Goal: Contribute content: Add original content to the website for others to see

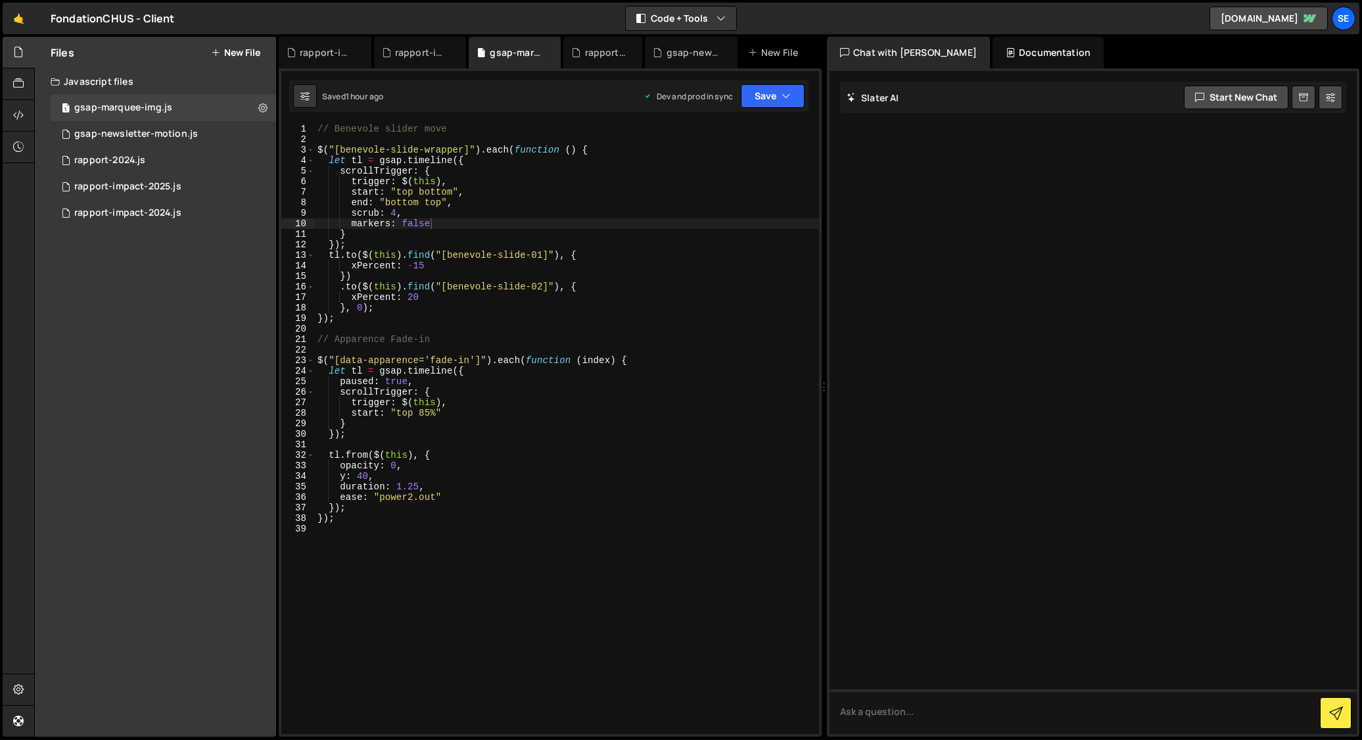
scroll to position [0, 7]
click at [121, 131] on div "gsap-newsletter-motion.js" at bounding box center [136, 134] width 124 height 12
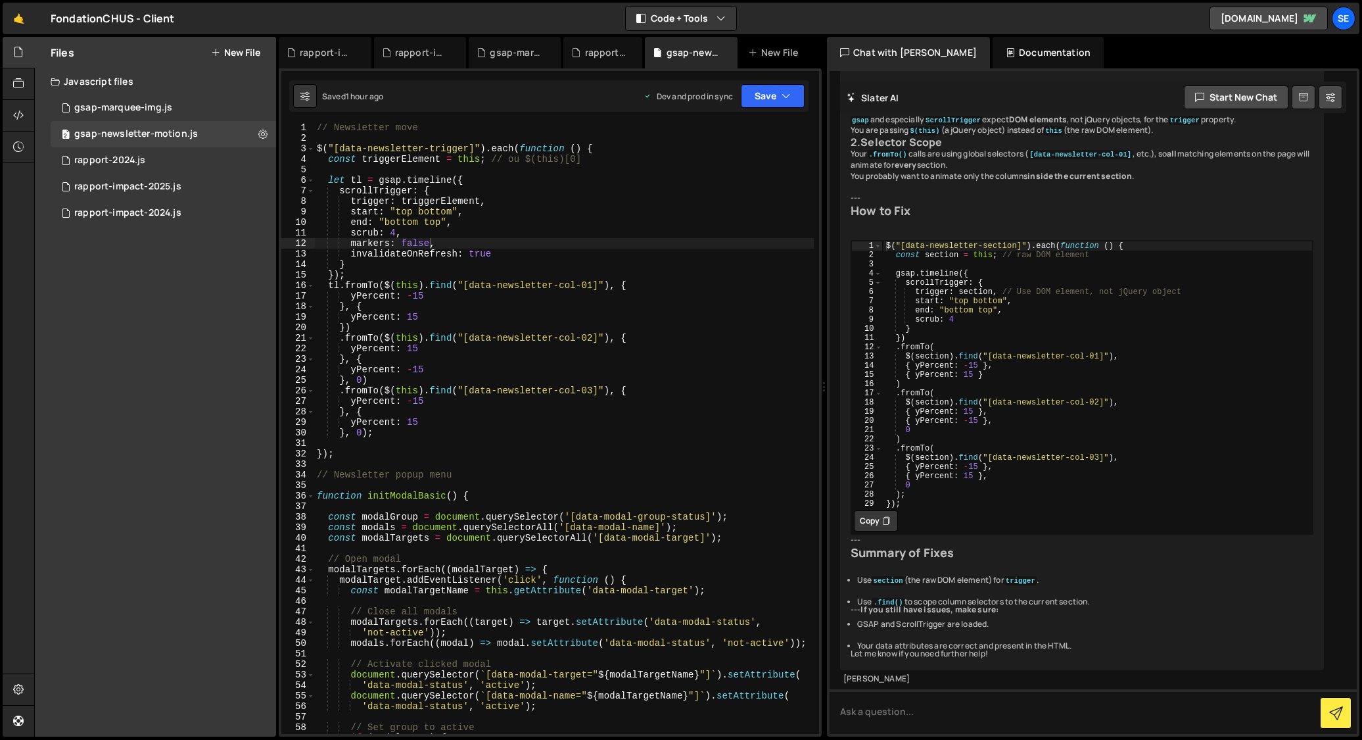
scroll to position [0, 1]
click at [548, 268] on div "// Newsletter move $ ( "[data-newsletter-trigger]" ) . each ( function ( ) { co…" at bounding box center [564, 437] width 499 height 631
click at [511, 255] on div "// Newsletter move $ ( "[data-newsletter-trigger]" ) . each ( function ( ) { co…" at bounding box center [564, 437] width 499 height 631
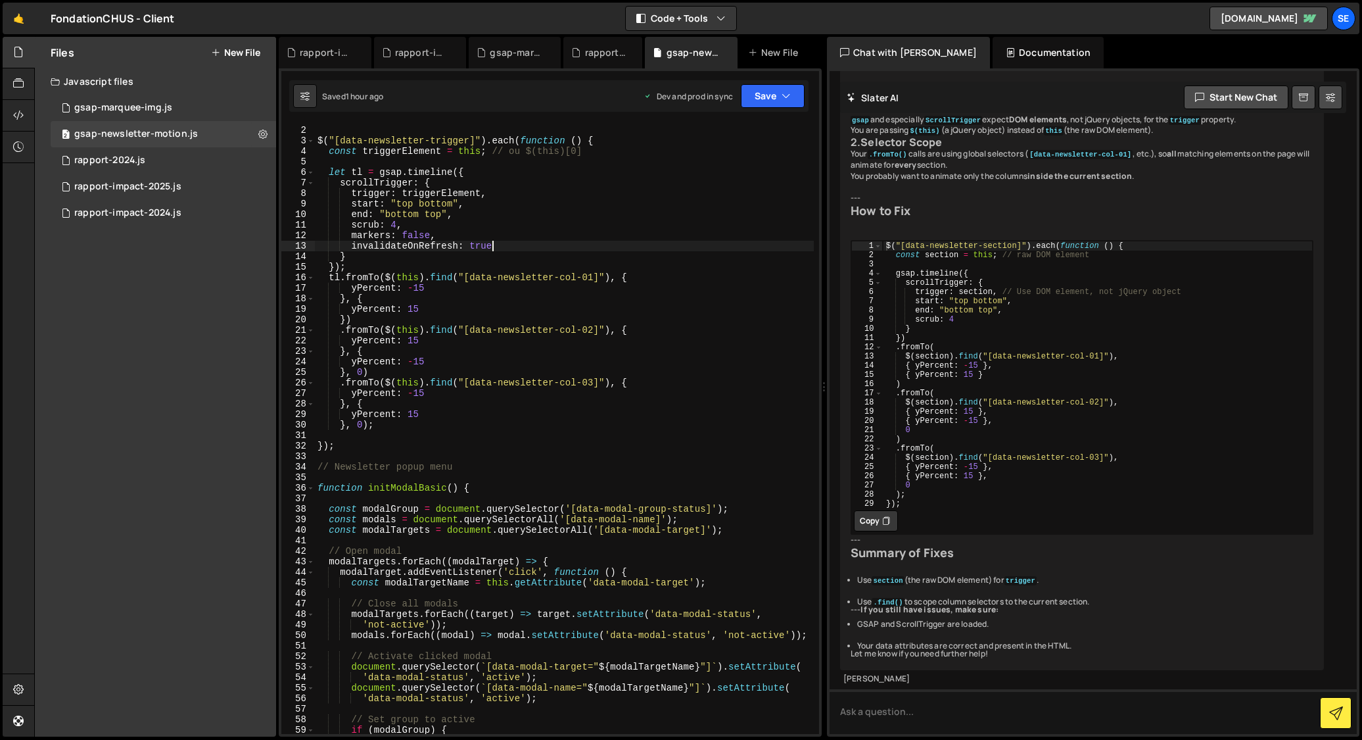
scroll to position [0, 0]
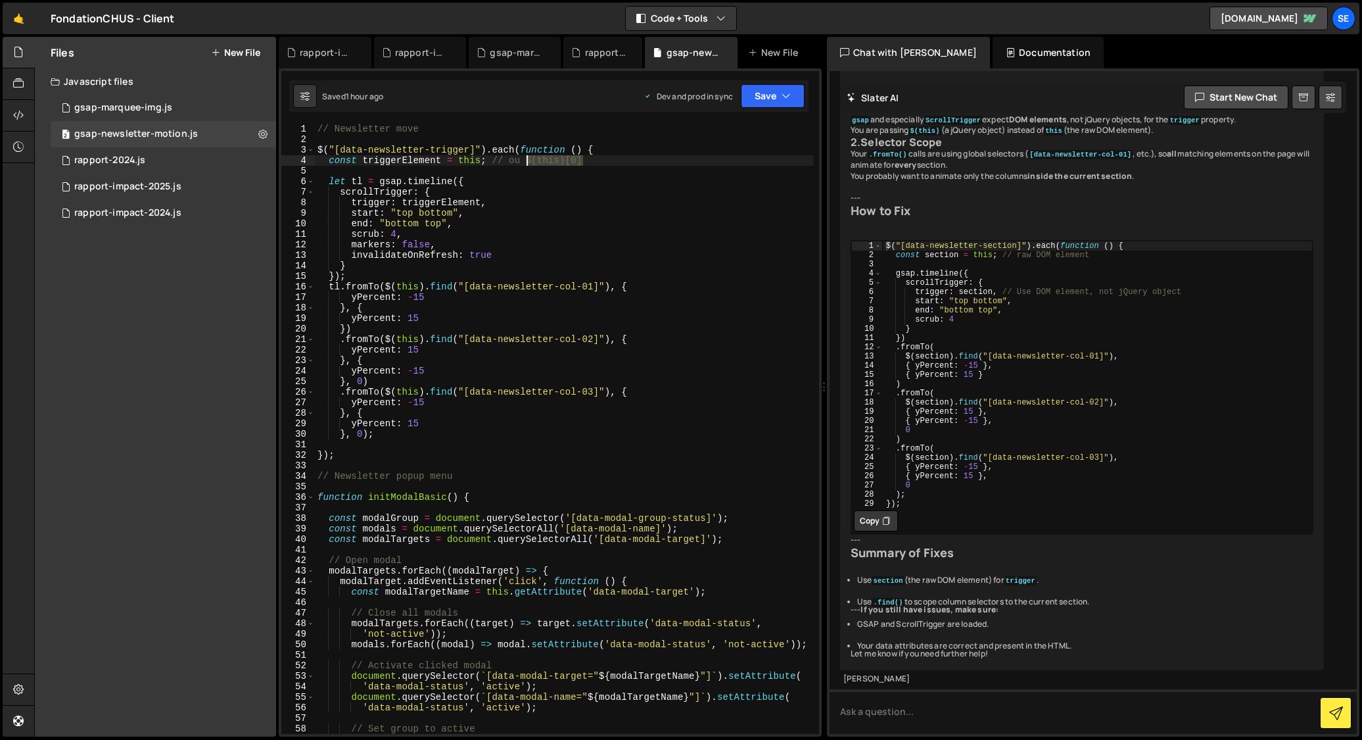
drag, startPoint x: 589, startPoint y: 162, endPoint x: 527, endPoint y: 162, distance: 61.8
click at [527, 162] on div "// Newsletter move $ ( "[data-newsletter-trigger]" ) . each ( function ( ) { co…" at bounding box center [564, 439] width 499 height 631
drag, startPoint x: 458, startPoint y: 161, endPoint x: 475, endPoint y: 174, distance: 21.6
click at [478, 163] on div "// Newsletter move $ ( "[data-newsletter-trigger]" ) . each ( function ( ) { co…" at bounding box center [564, 439] width 499 height 631
paste textarea "$(this)[0]"
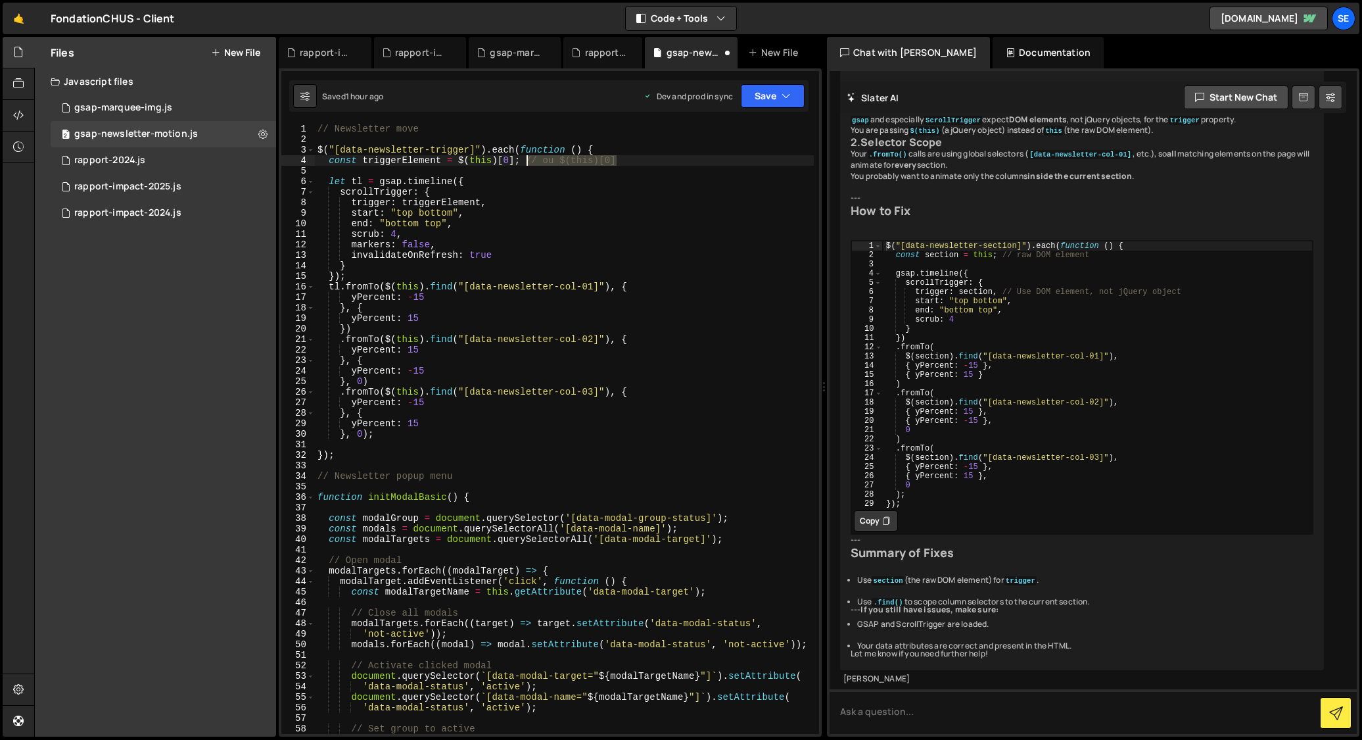
drag, startPoint x: 633, startPoint y: 162, endPoint x: 529, endPoint y: 158, distance: 104.6
click at [529, 158] on div "// Newsletter move $ ( "[data-newsletter-trigger]" ) . each ( function ( ) { co…" at bounding box center [564, 439] width 499 height 631
click at [524, 209] on div "// Newsletter move $ ( "[data-newsletter-trigger]" ) . each ( function ( ) { co…" at bounding box center [564, 439] width 499 height 631
click at [448, 125] on div "// Newsletter move $ ( "[data-newsletter-trigger]" ) . each ( function ( ) { co…" at bounding box center [564, 439] width 499 height 631
drag, startPoint x: 318, startPoint y: 126, endPoint x: 317, endPoint y: 133, distance: 6.6
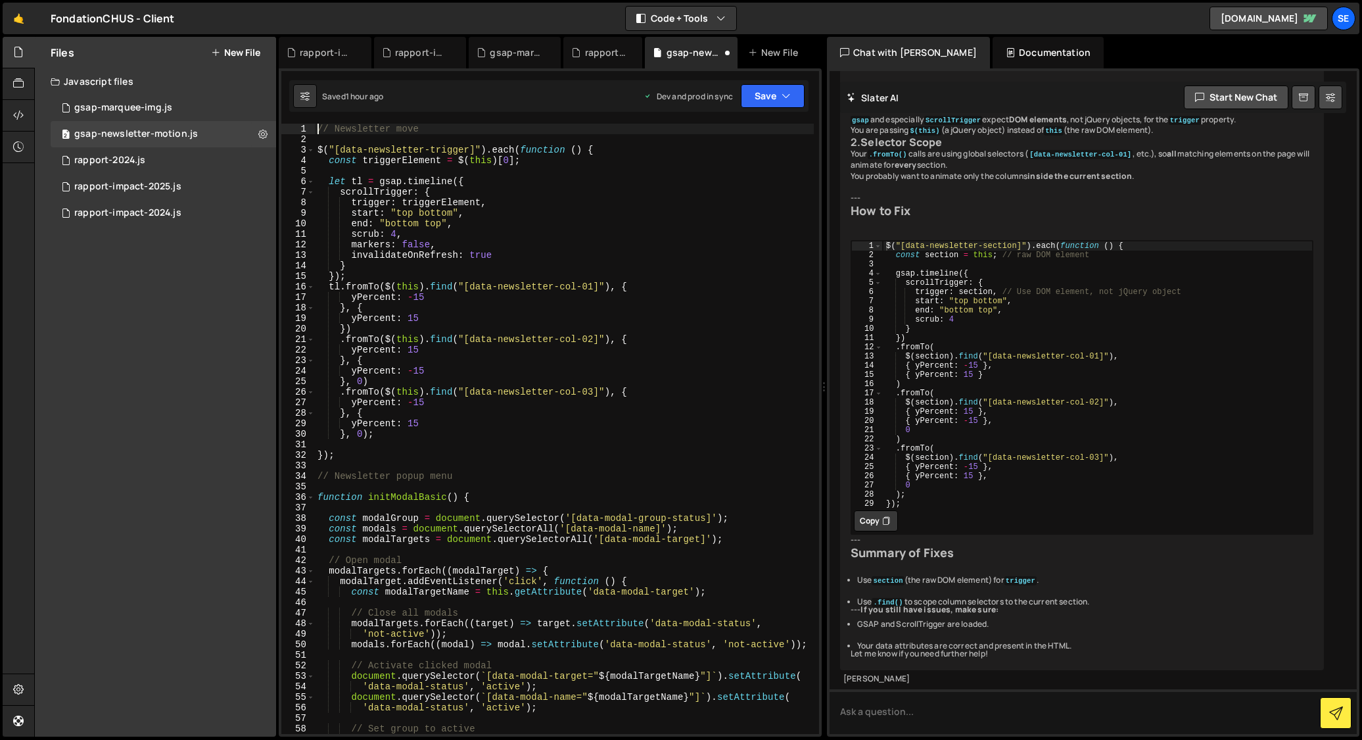
click at [318, 126] on div "// Newsletter move $ ( "[data-newsletter-trigger]" ) . each ( function ( ) { co…" at bounding box center [564, 439] width 499 height 631
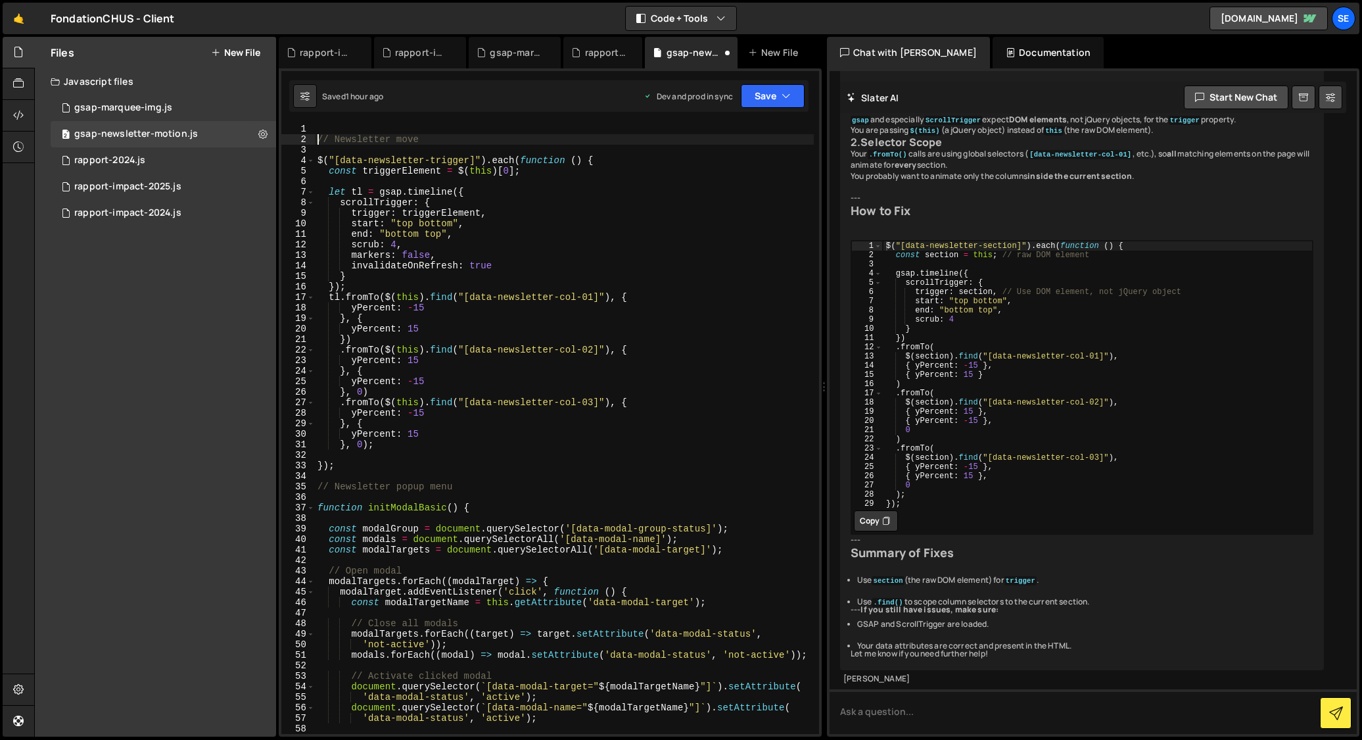
scroll to position [0, 1]
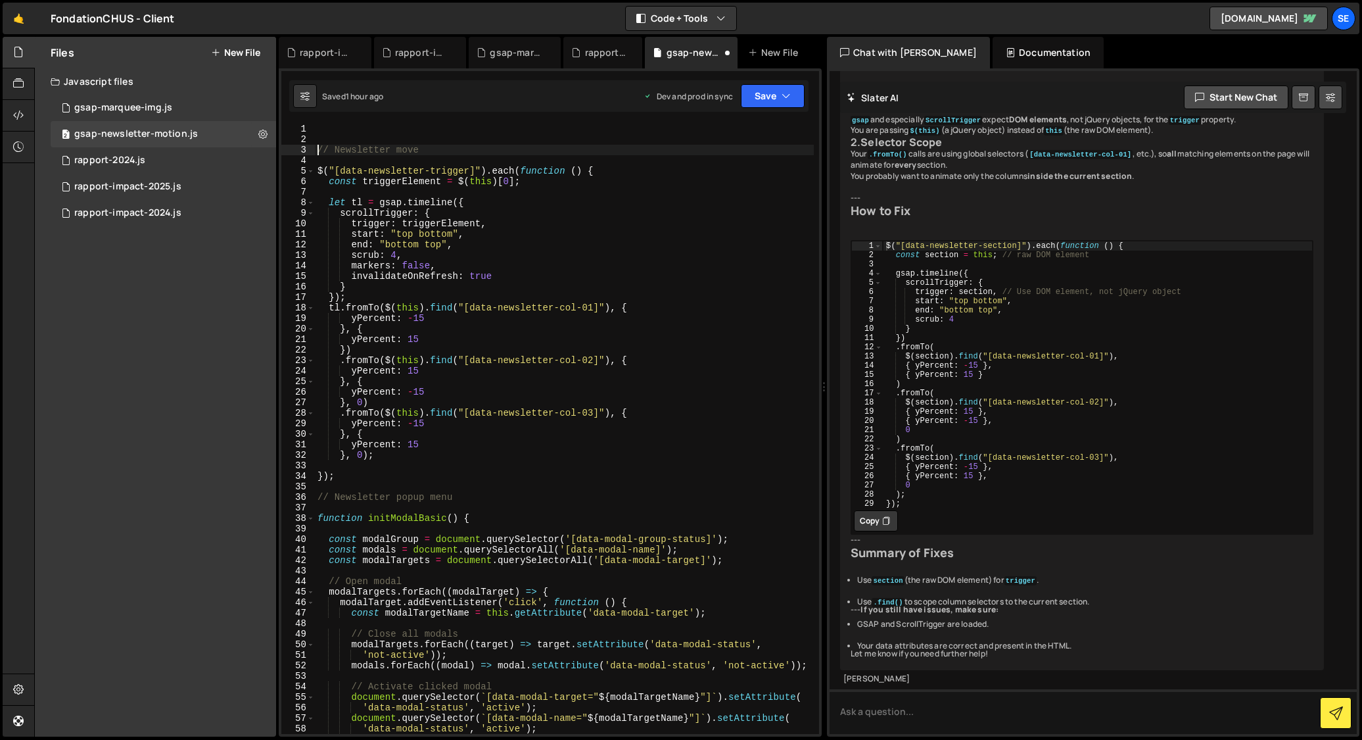
type textarea "// Newsletter move"
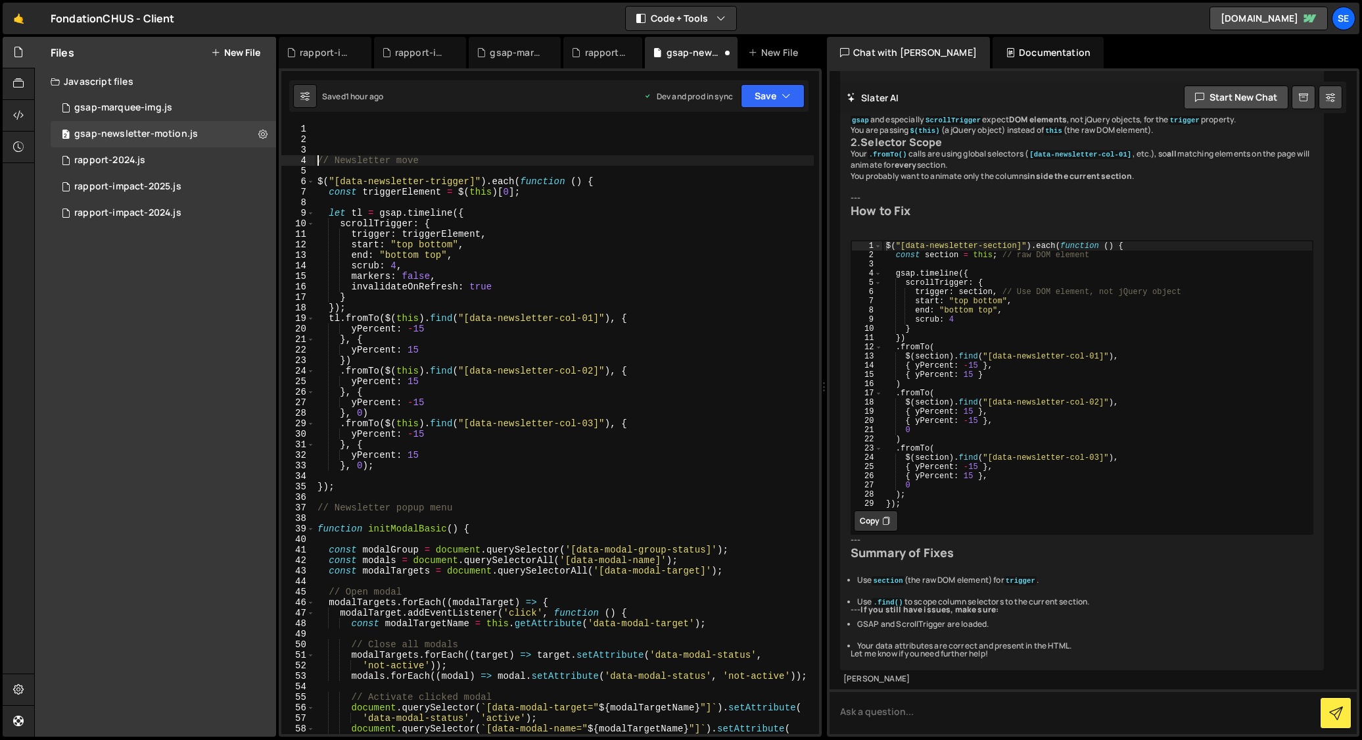
click at [340, 128] on div "// Newsletter move $ ( "[data-newsletter-trigger]" ) . each ( function ( ) { co…" at bounding box center [564, 439] width 499 height 631
paste textarea "});"
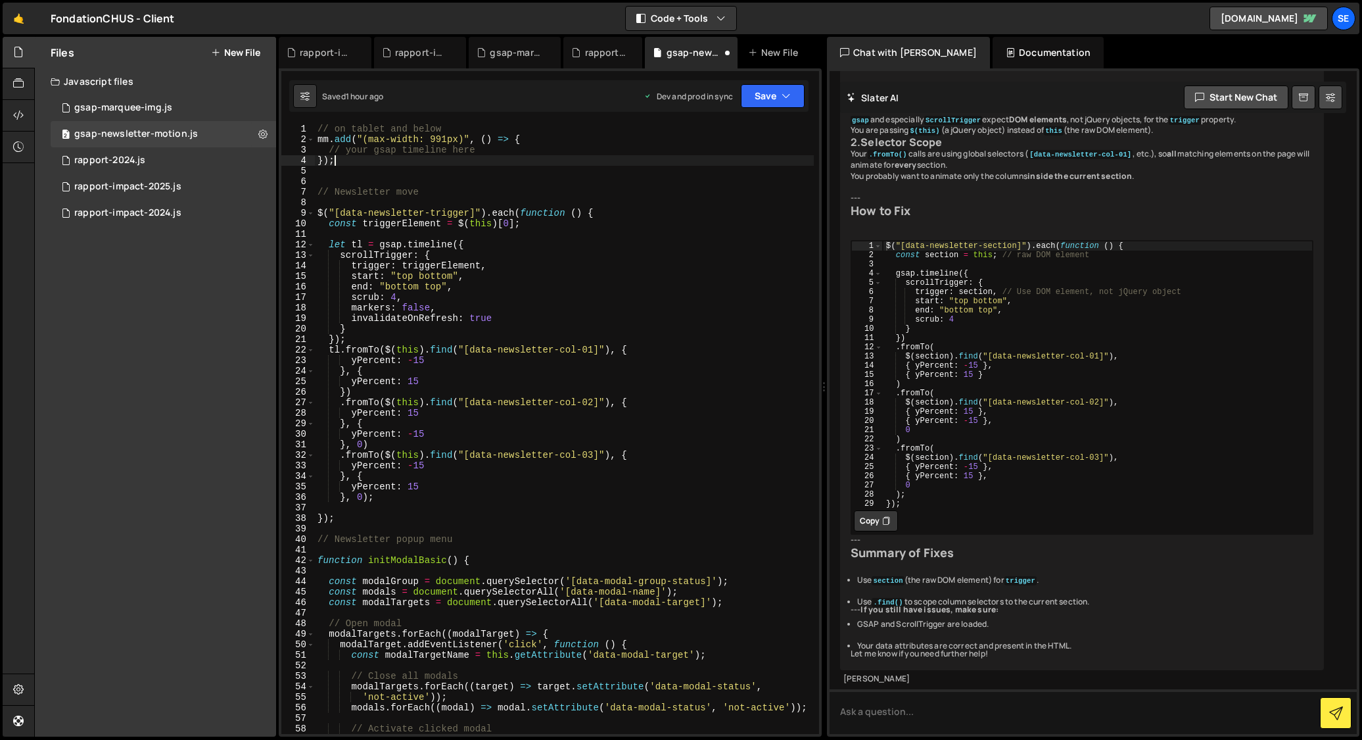
click at [329, 139] on div "// on tablet and below mm . add ( "(max-width: 991px)" , ( ) => { // your gsap …" at bounding box center [564, 439] width 499 height 631
click at [448, 137] on div "// on tablet and below mmNewsDesktop . add ( "(max-width: 991px)" , ( ) => { //…" at bounding box center [564, 439] width 499 height 631
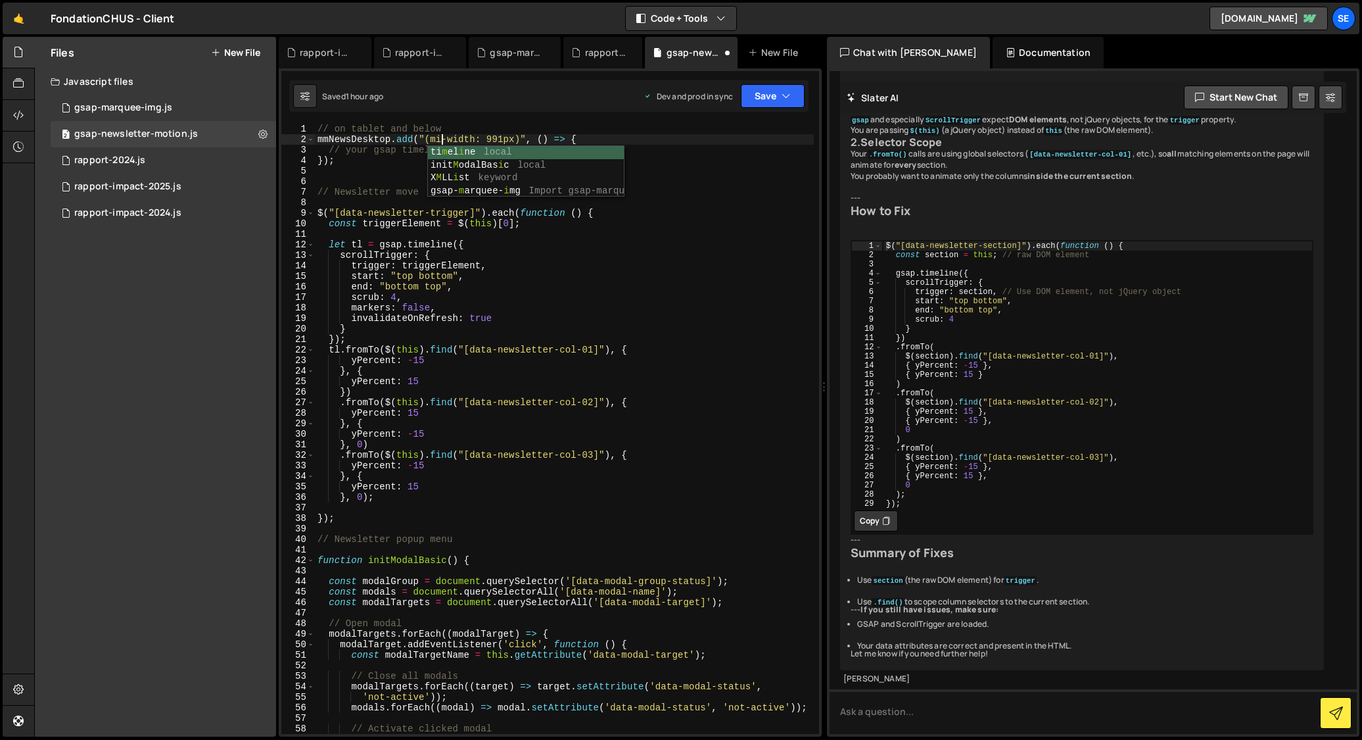
scroll to position [0, 9]
drag, startPoint x: 509, startPoint y: 139, endPoint x: 493, endPoint y: 141, distance: 15.9
click at [493, 139] on div "// on tablet and below mmNewsDesktop . add ( "(min-width: 991px)" , ( ) => { //…" at bounding box center [564, 439] width 499 height 631
type textarea "mmNewsDesktop.add("(min-width: 768px)", () => {"
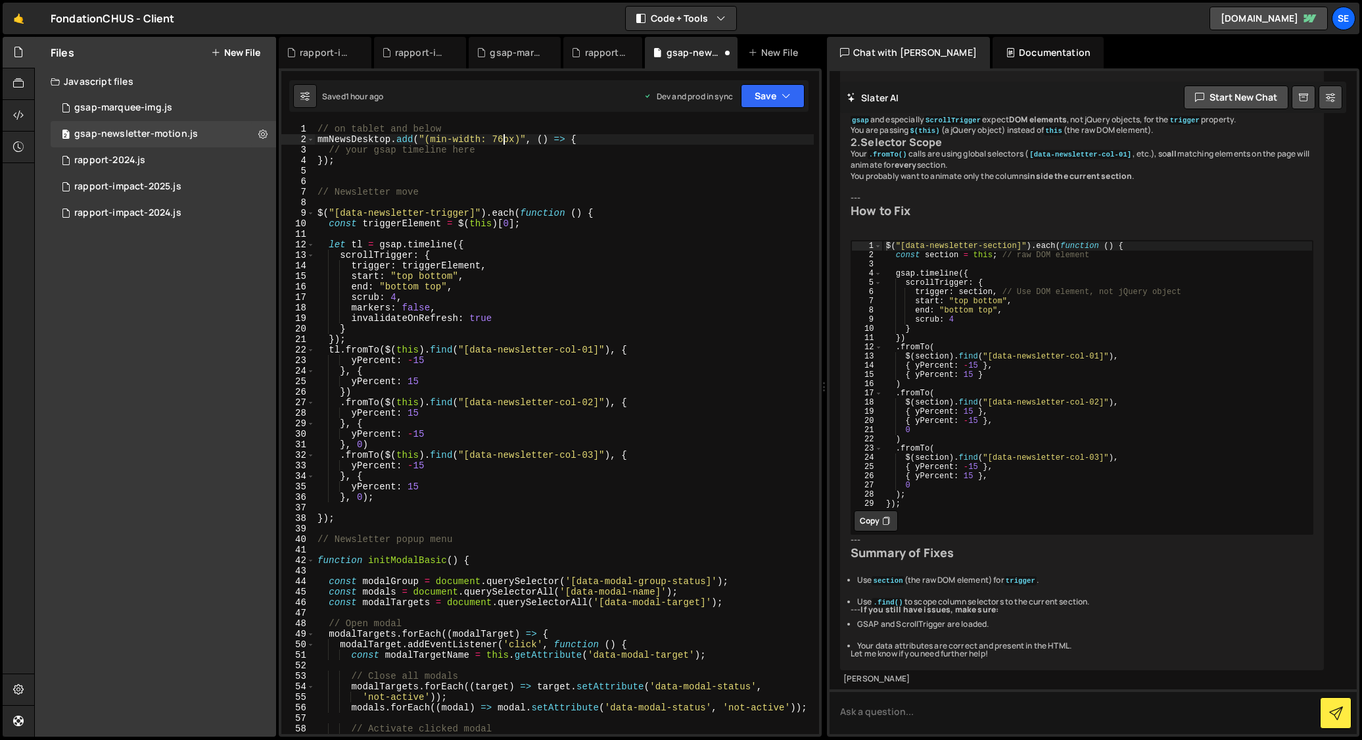
scroll to position [0, 13]
click at [478, 174] on div "// on tablet and below mmNewsDesktop . add ( "(min-width: 768px)" , ( ) => { //…" at bounding box center [564, 439] width 499 height 631
click at [316, 157] on div "// on tablet and below mmNewsDesktop . add ( "(min-width: 768px)" , ( ) => { //…" at bounding box center [564, 439] width 499 height 631
type textarea "});"
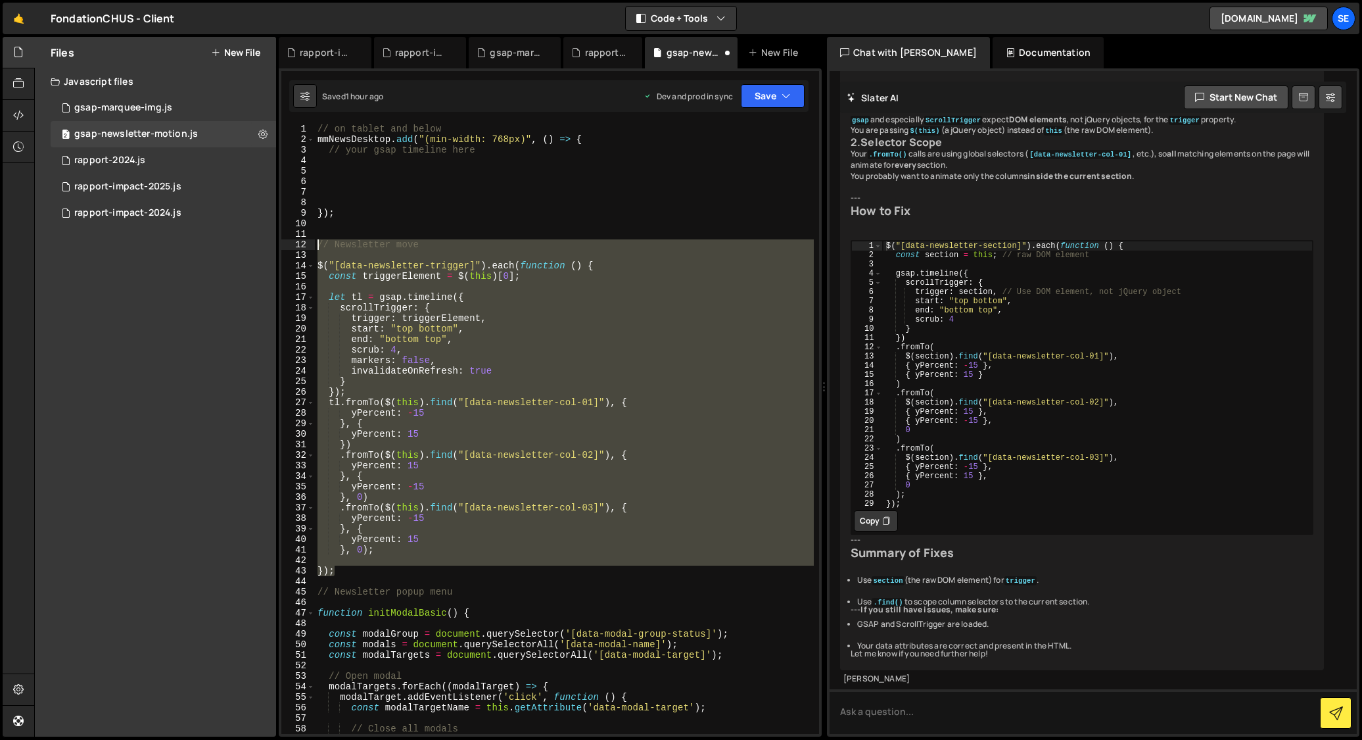
drag, startPoint x: 346, startPoint y: 570, endPoint x: 305, endPoint y: 245, distance: 327.3
click at [305, 246] on div "1 2 3 4 5 6 7 8 9 10 11 12 13 14 15 16 17 18 19 20 21 22 23 24 25 26 27 28 29 3…" at bounding box center [550, 429] width 538 height 610
type textarea "// Newsletter move"
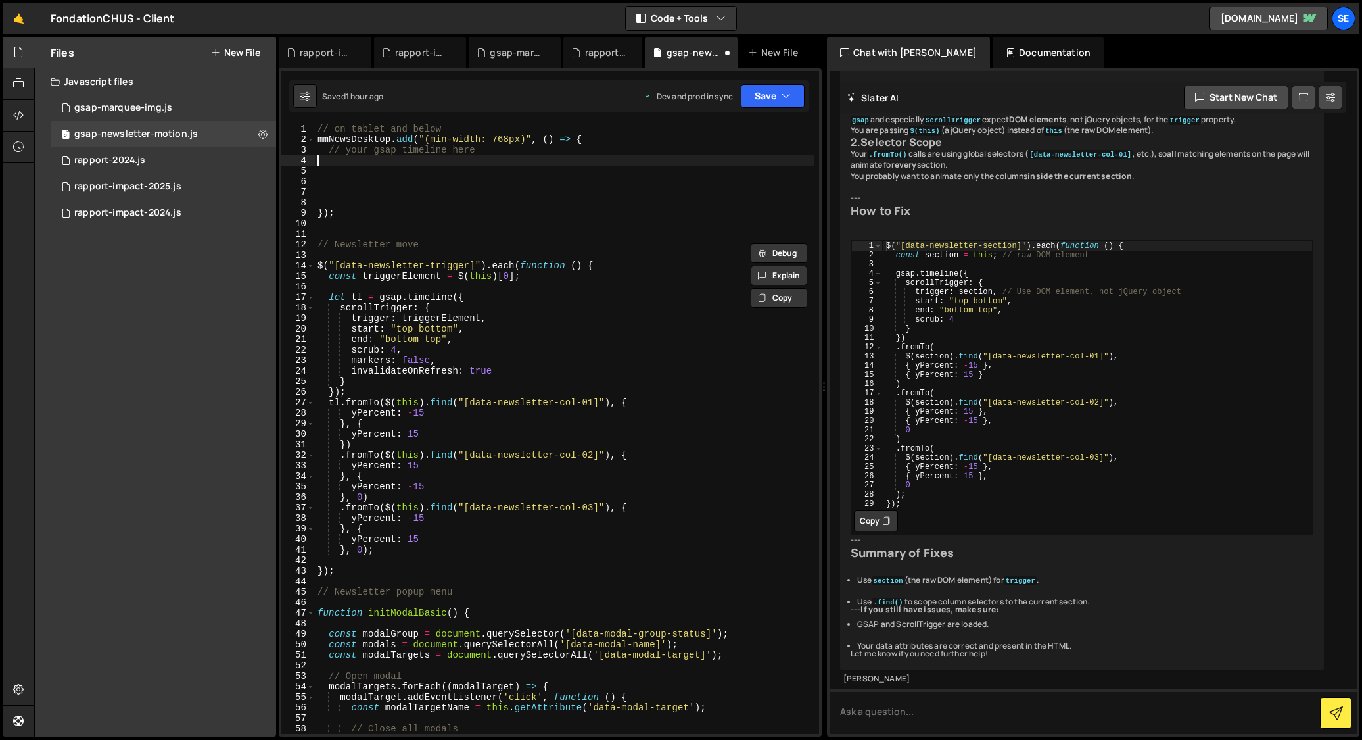
click at [344, 165] on div "// on tablet and below mmNewsDesktop . add ( "(min-width: 768px)" , ( ) => { //…" at bounding box center [564, 439] width 499 height 631
paste textarea "});"
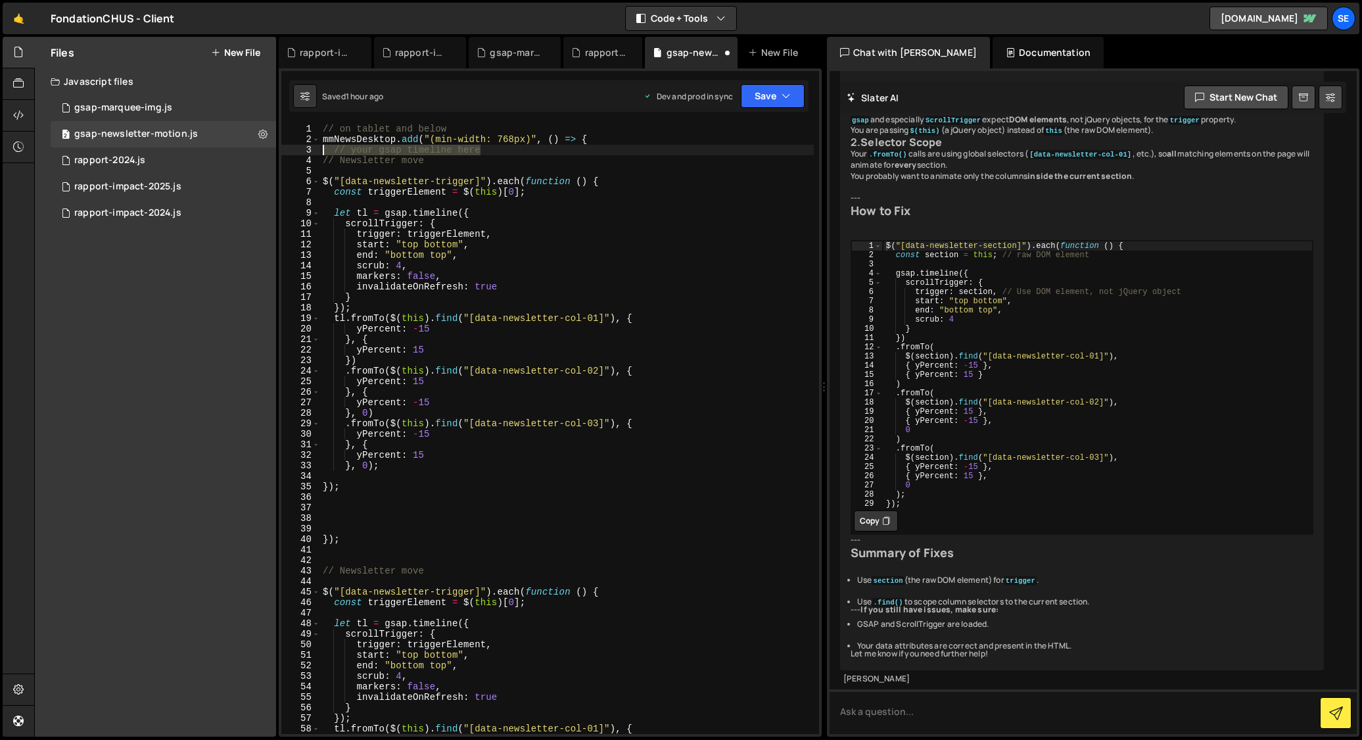
drag, startPoint x: 495, startPoint y: 151, endPoint x: 318, endPoint y: 154, distance: 177.5
click at [309, 147] on div "}); 1 2 3 4 5 6 7 8 9 10 11 12 13 14 15 16 17 18 19 20 21 22 23 24 25 26 27 28 …" at bounding box center [550, 429] width 538 height 610
type textarea "// your gsap timeline here"
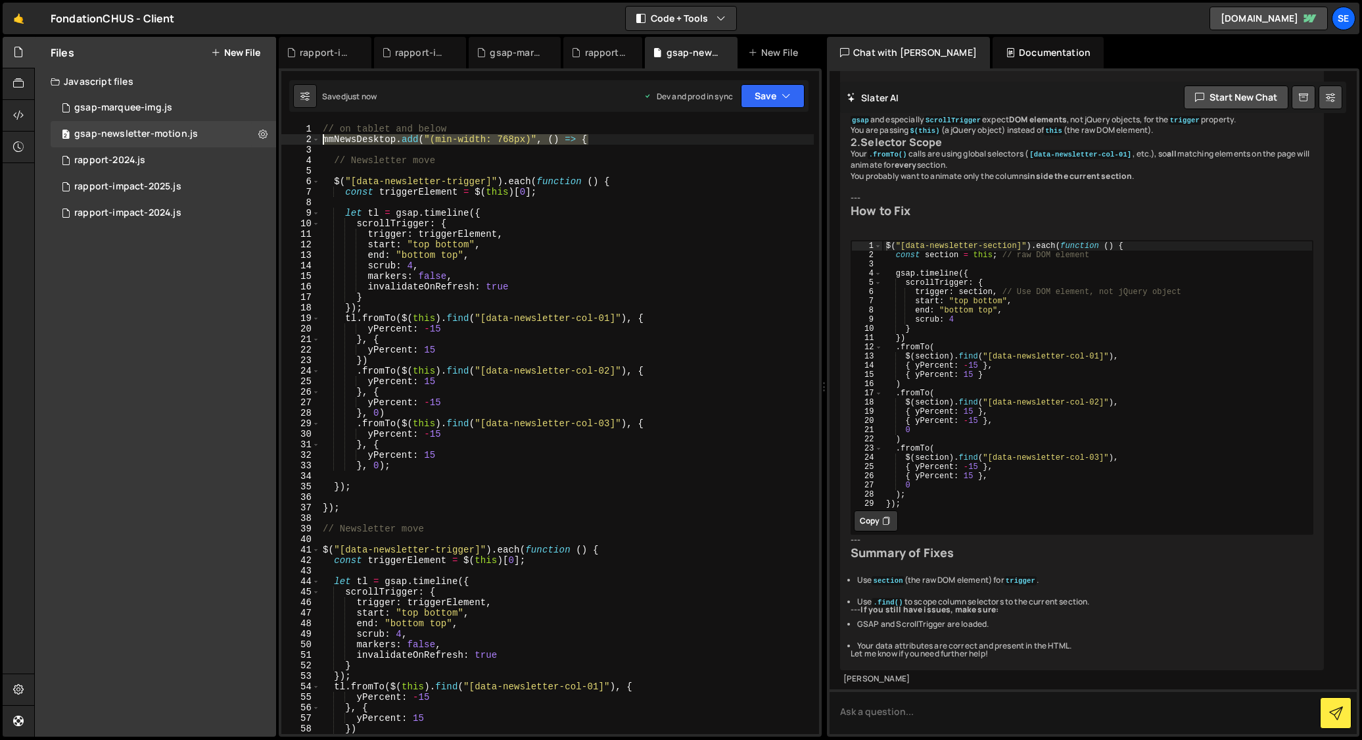
drag, startPoint x: 623, startPoint y: 137, endPoint x: 321, endPoint y: 147, distance: 301.9
click at [319, 139] on div "1 2 3 4 5 6 7 8 9 10 11 12 13 14 15 16 17 18 19 20 21 22 23 24 25 26 27 28 29 3…" at bounding box center [550, 429] width 538 height 610
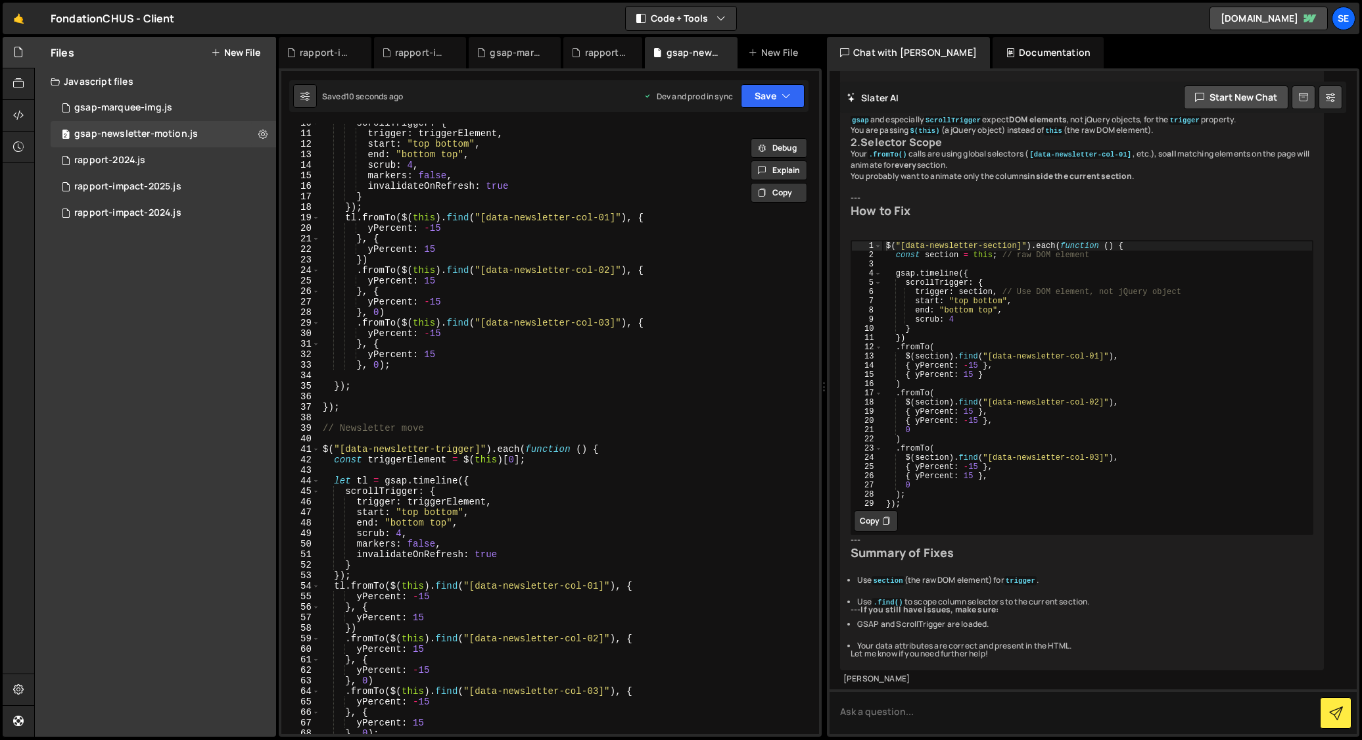
scroll to position [119, 0]
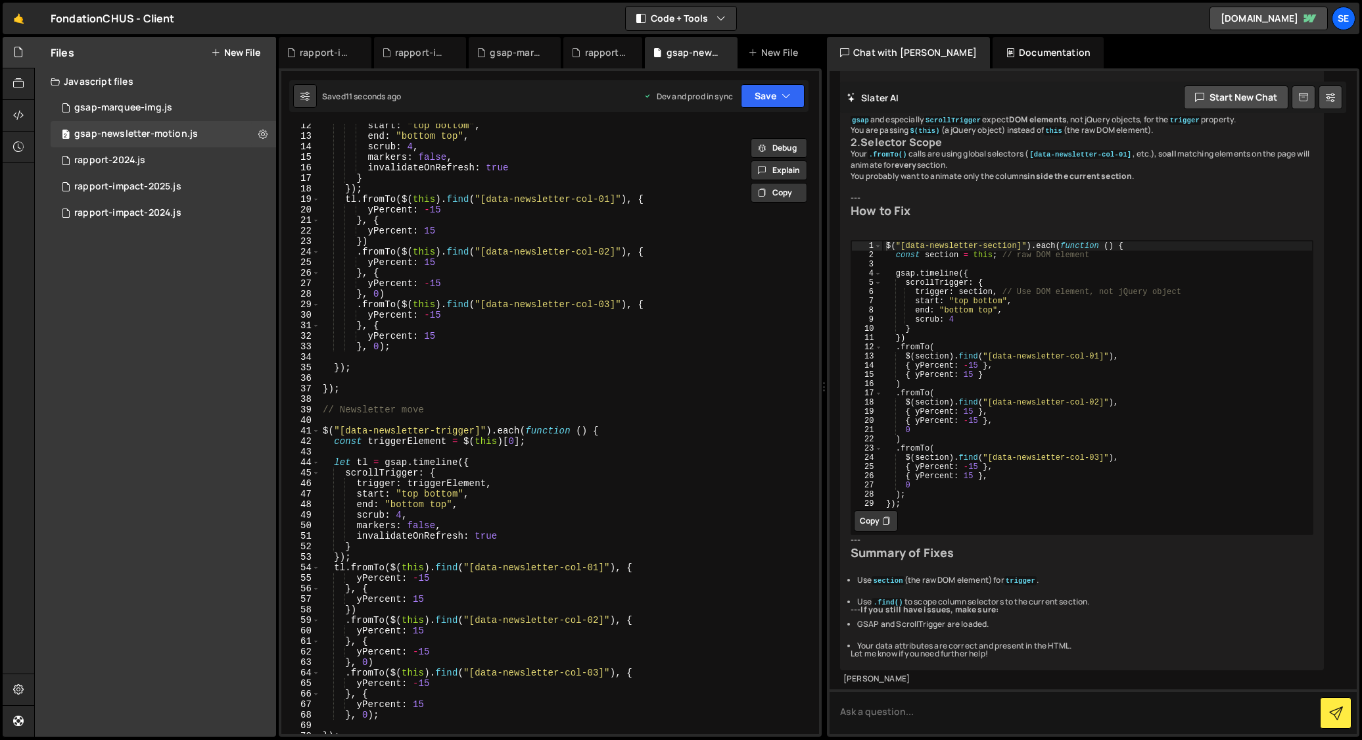
click at [446, 412] on div "start : "top bottom" , end : "bottom top" , scrub : 4 , markers : false , inval…" at bounding box center [567, 435] width 494 height 631
click at [352, 393] on div "start : "top bottom" , end : "bottom top" , scrub : 4 , markers : false , inval…" at bounding box center [567, 435] width 494 height 631
type textarea "});"
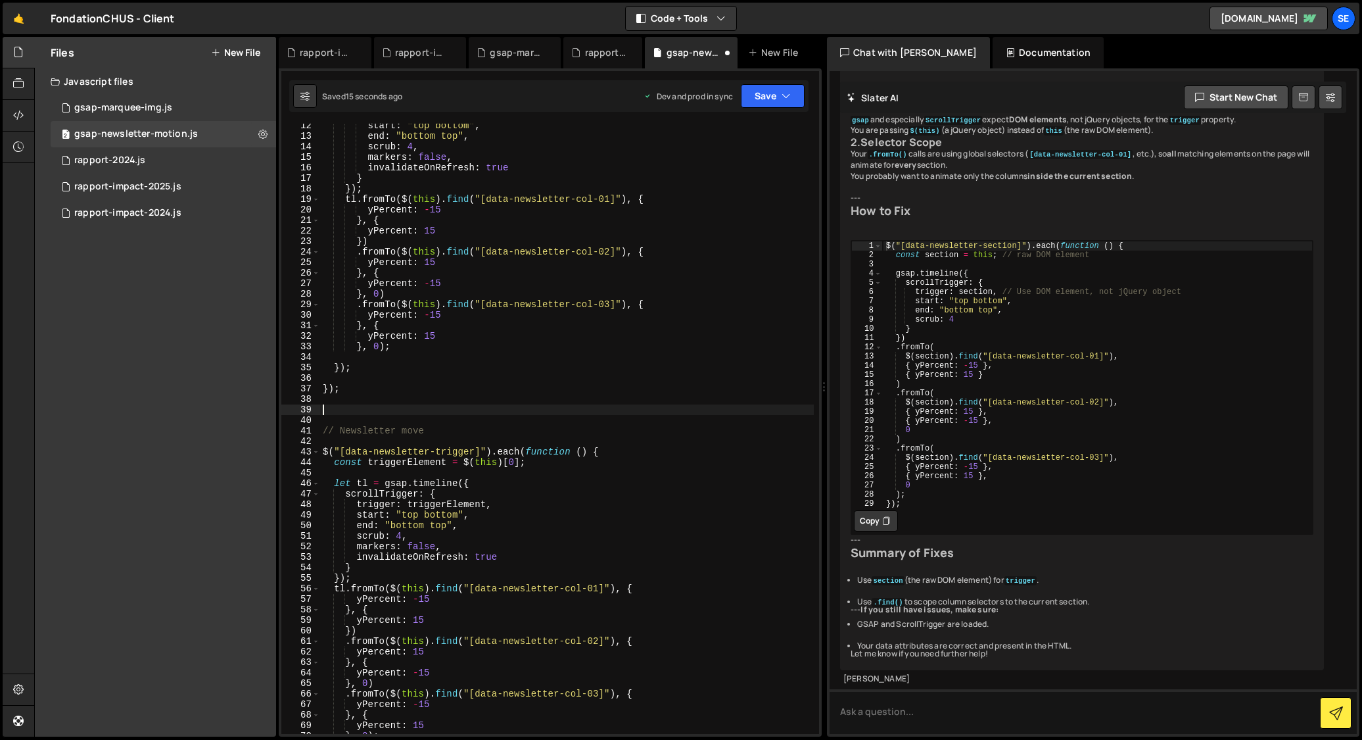
paste textarea "mmNewsDesktop.add("(min-width: 768px)", () => {"
click at [358, 408] on div "start : "top bottom" , end : "bottom top" , scrub : 4 , markers : false , inval…" at bounding box center [567, 435] width 494 height 631
click at [508, 410] on div "start : "top bottom" , end : "bottom top" , scrub : 4 , markers : false , inval…" at bounding box center [567, 435] width 494 height 631
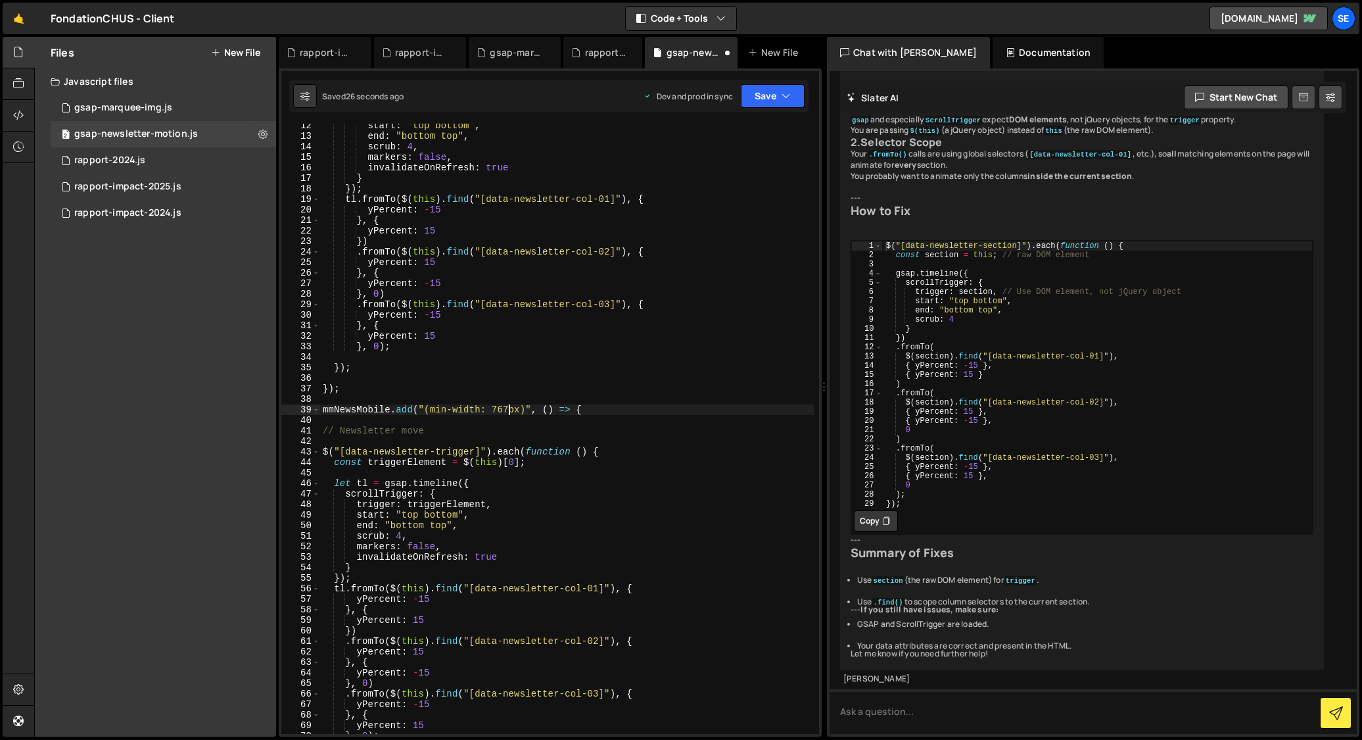
click at [445, 408] on div "start : "top bottom" , end : "bottom top" , scrub : 4 , markers : false , inval…" at bounding box center [567, 435] width 494 height 631
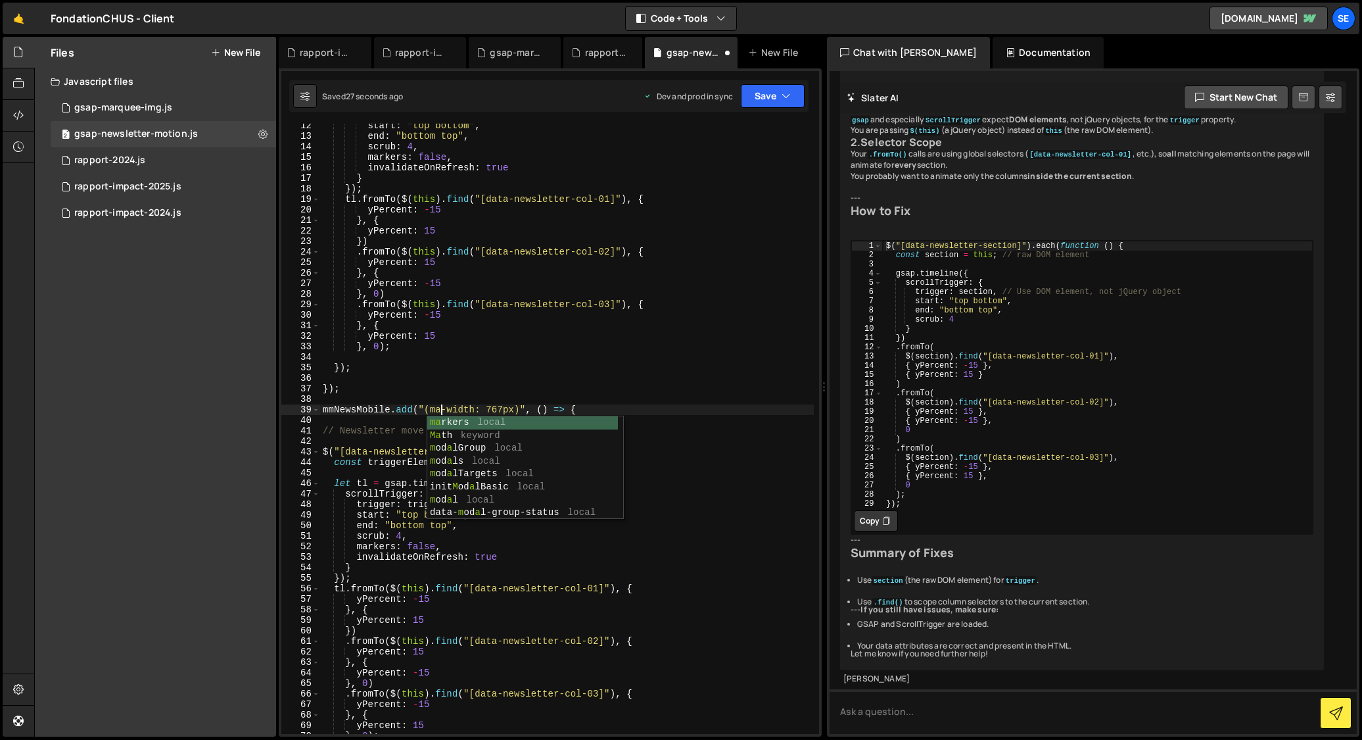
type textarea "mmNewsMobile.add("(max-width: 767px)", () => {"
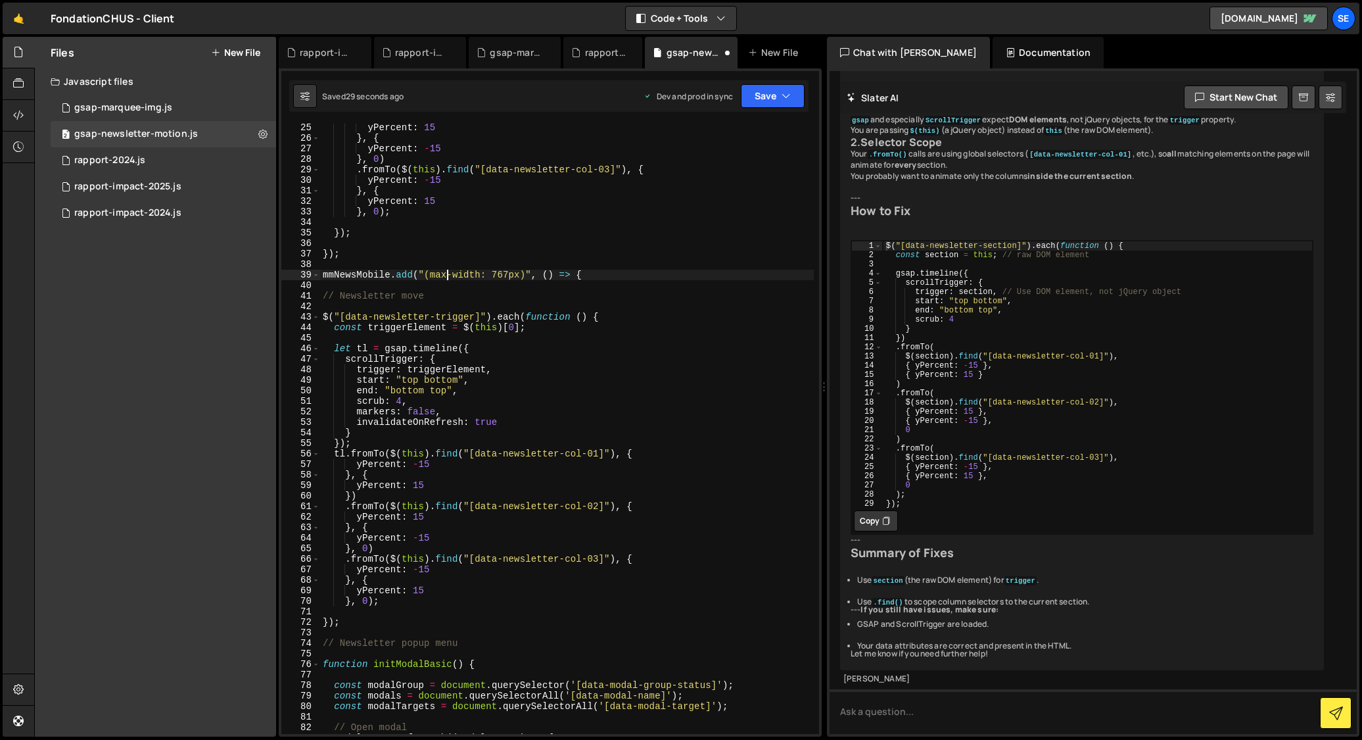
scroll to position [256, 0]
drag, startPoint x: 354, startPoint y: 613, endPoint x: 333, endPoint y: 612, distance: 20.4
click at [315, 610] on div "mmNewsMobile.add("(max-width: 767px)", () => { 25 26 27 28 29 30 31 32 33 34 35…" at bounding box center [550, 429] width 538 height 610
drag, startPoint x: 361, startPoint y: 631, endPoint x: 320, endPoint y: 623, distance: 41.5
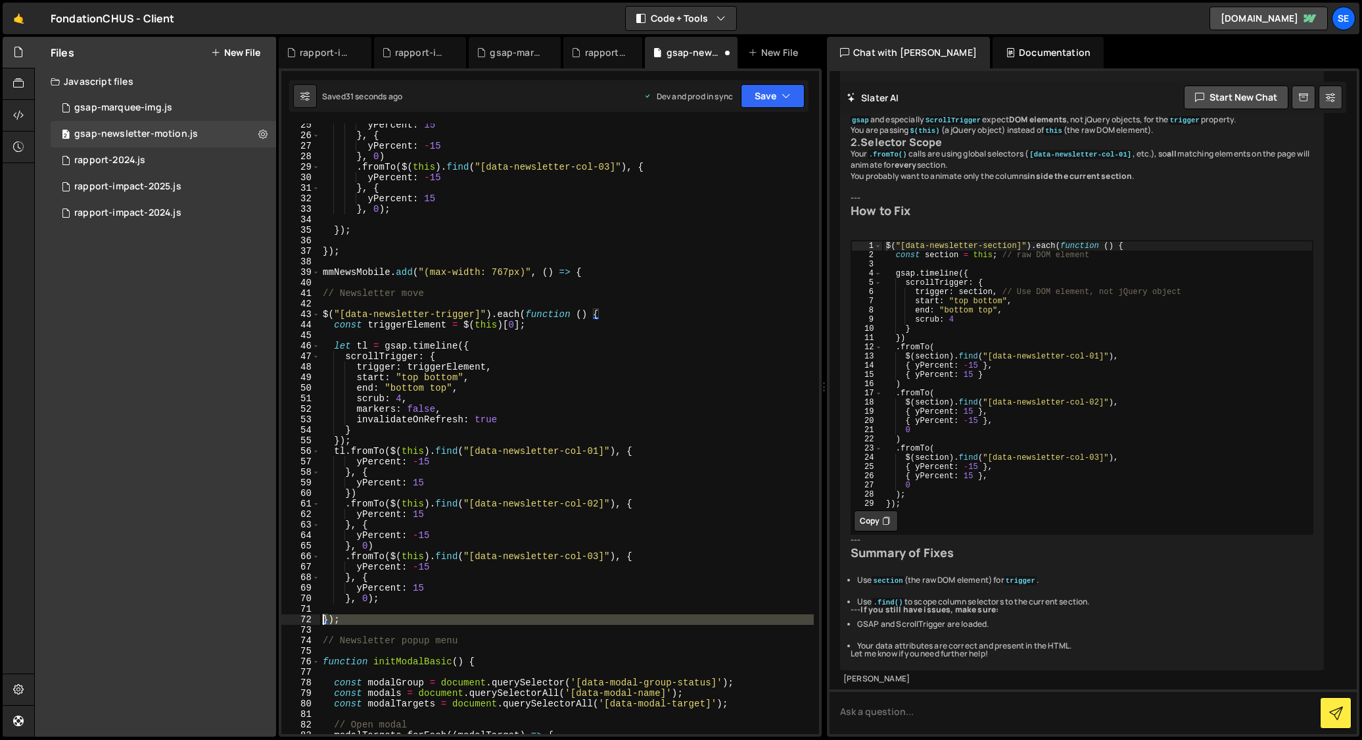
click at [320, 623] on div "yPercent : 15 } , { yPercent : - 15 } , 0 ) . fromTo ( $ ( this ) . find ( "[da…" at bounding box center [567, 435] width 494 height 631
click at [357, 621] on div "yPercent : 15 } , { yPercent : - 15 } , 0 ) . fromTo ( $ ( this ) . find ( "[da…" at bounding box center [567, 429] width 494 height 610
type textarea "});"
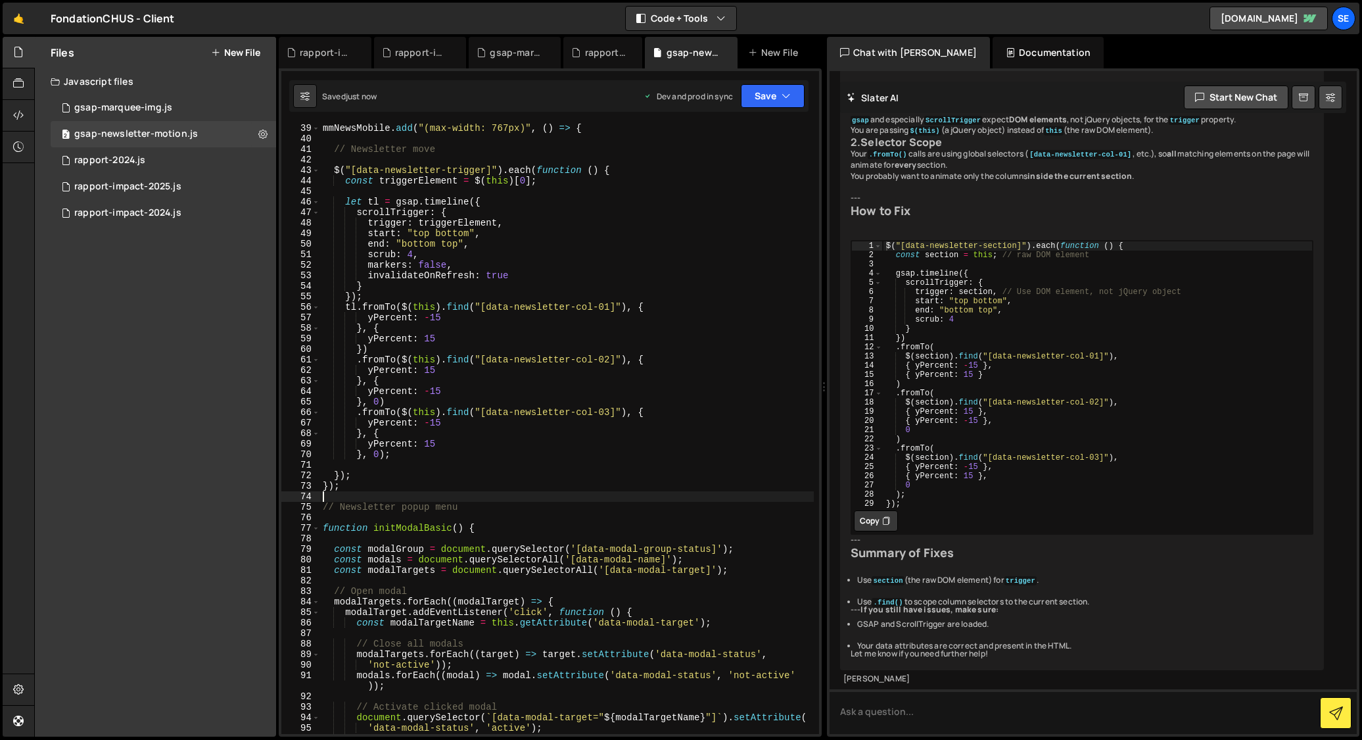
scroll to position [410, 0]
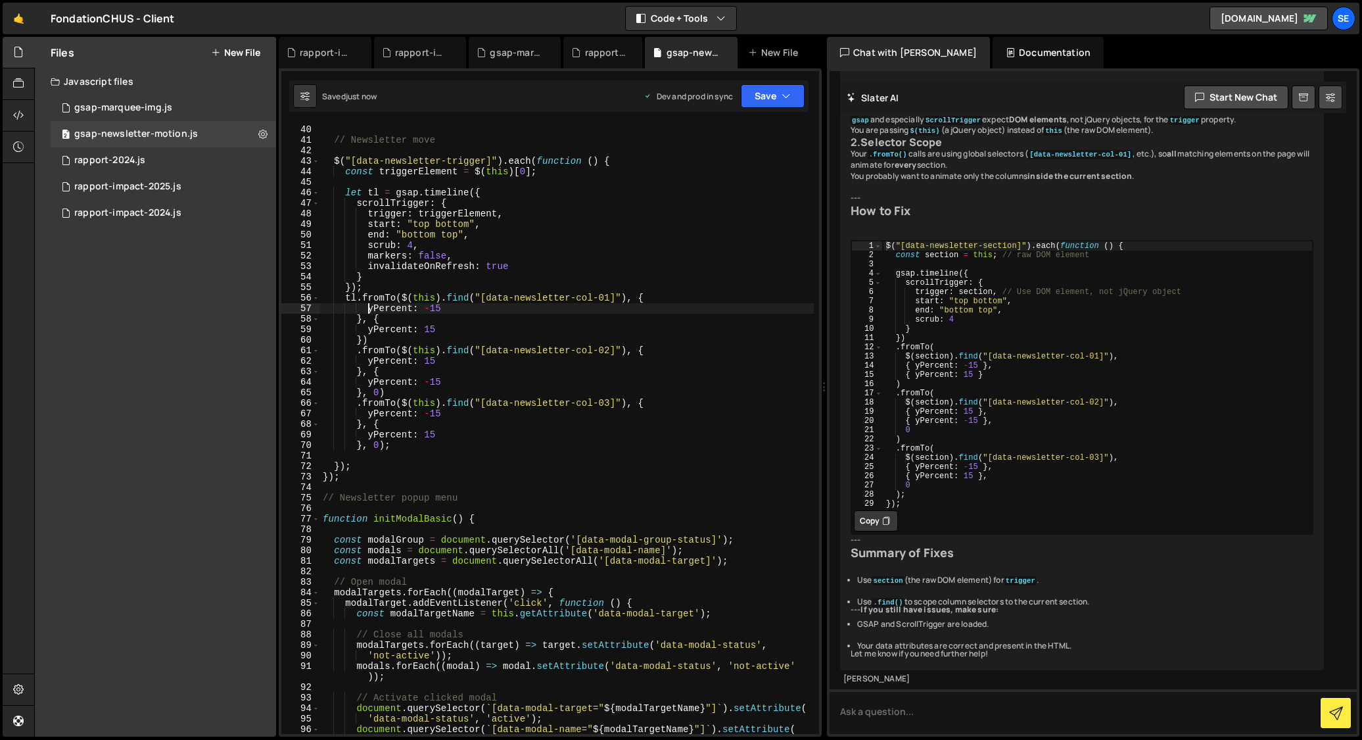
drag, startPoint x: 370, startPoint y: 306, endPoint x: 369, endPoint y: 321, distance: 15.1
click at [370, 306] on div "mmNewsMobile . add ( "(max-width: 767px)" , ( ) => { // Newsletter move $ ( "[d…" at bounding box center [567, 429] width 494 height 631
click at [410, 309] on div "mmNewsMobile . add ( "(max-width: 767px)" , ( ) => { // Newsletter move $ ( "[d…" at bounding box center [567, 429] width 494 height 631
click at [369, 330] on div "mmNewsMobile . add ( "(max-width: 767px)" , ( ) => { // Newsletter move $ ( "[d…" at bounding box center [567, 429] width 494 height 631
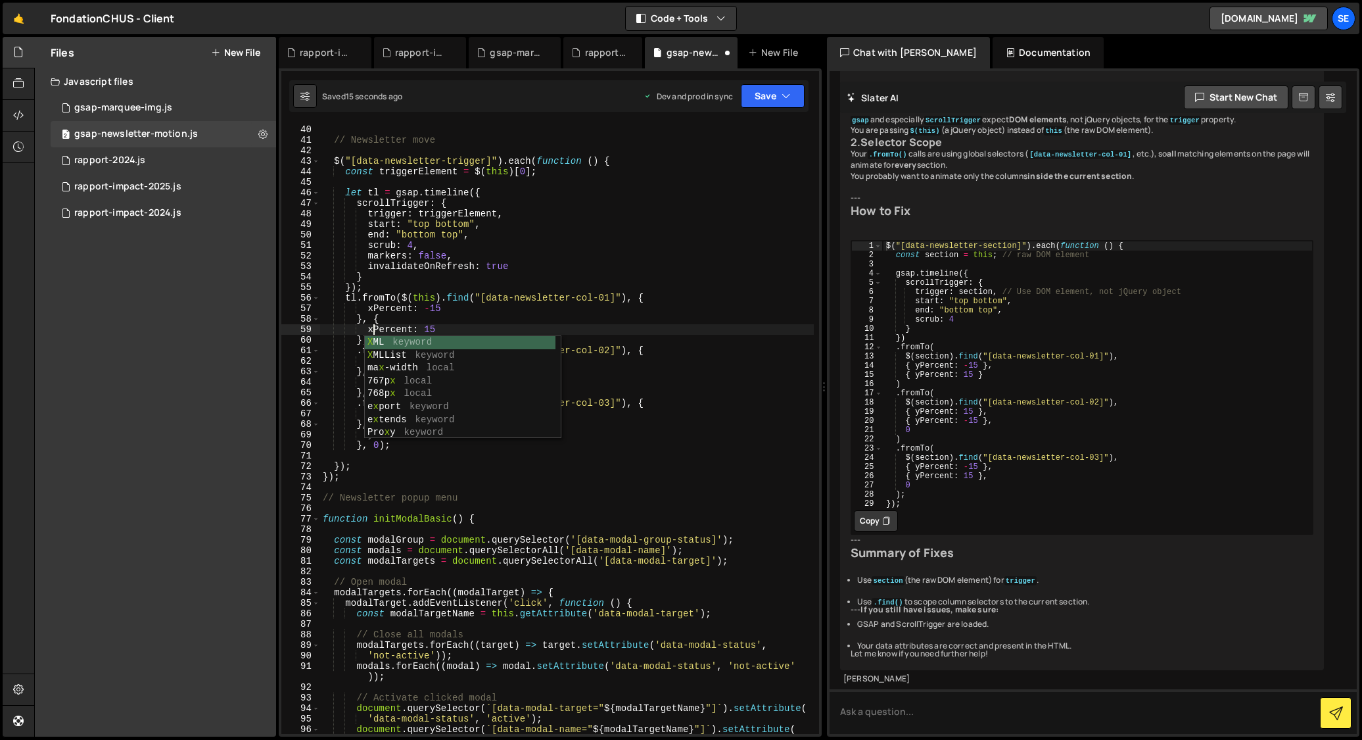
click at [385, 331] on div "mmNewsMobile . add ( "(max-width: 767px)" , ( ) => { // Newsletter move $ ( "[d…" at bounding box center [567, 429] width 494 height 631
click at [369, 364] on div "mmNewsMobile . add ( "(max-width: 767px)" , ( ) => { // Newsletter move $ ( "[d…" at bounding box center [567, 429] width 494 height 631
click at [384, 364] on div "mmNewsMobile . add ( "(max-width: 767px)" , ( ) => { // Newsletter move $ ( "[d…" at bounding box center [567, 429] width 494 height 631
click at [368, 386] on div "mmNewsMobile . add ( "(max-width: 767px)" , ( ) => { // Newsletter move $ ( "[d…" at bounding box center [567, 429] width 494 height 631
click at [390, 381] on div "mmNewsMobile . add ( "(max-width: 767px)" , ( ) => { // Newsletter move $ ( "[d…" at bounding box center [567, 429] width 494 height 631
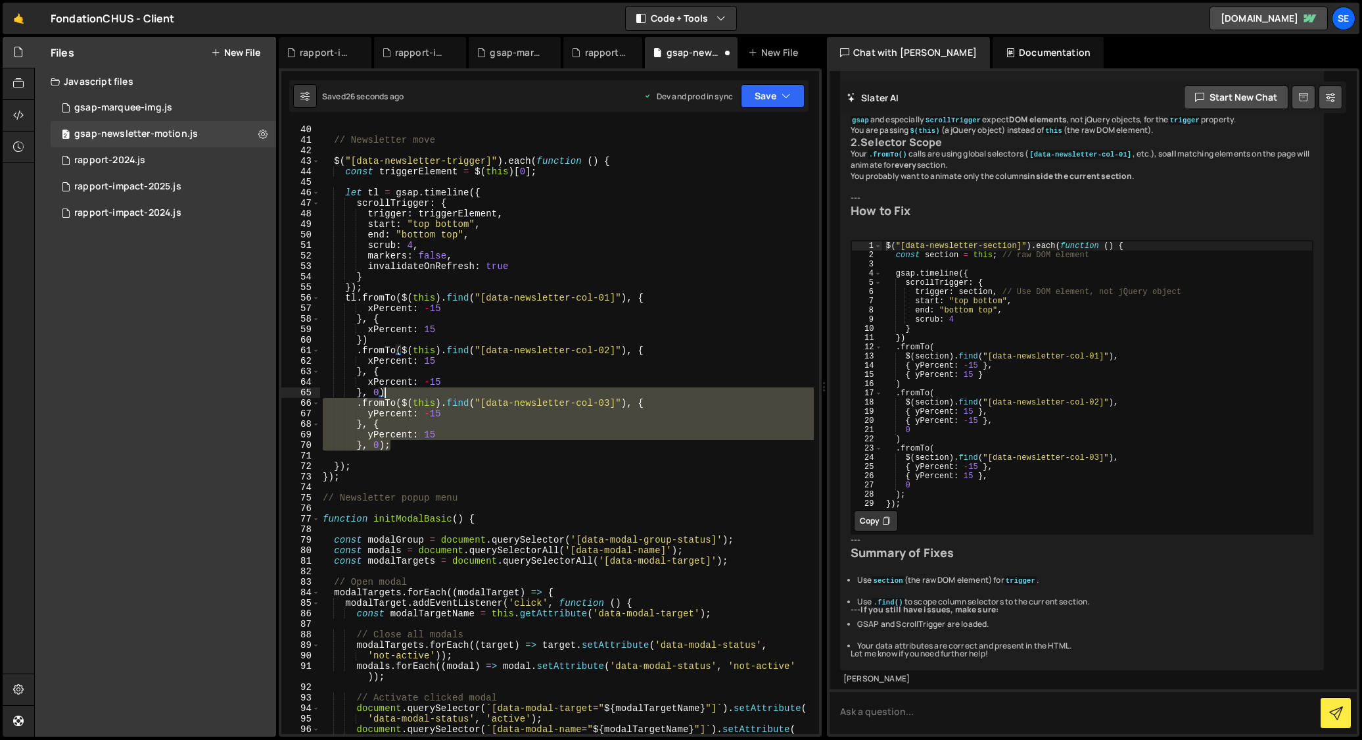
drag, startPoint x: 411, startPoint y: 445, endPoint x: 387, endPoint y: 392, distance: 57.7
click at [387, 392] on div "mmNewsMobile . add ( "(max-width: 767px)" , ( ) => { // Newsletter move $ ( "[d…" at bounding box center [567, 429] width 494 height 631
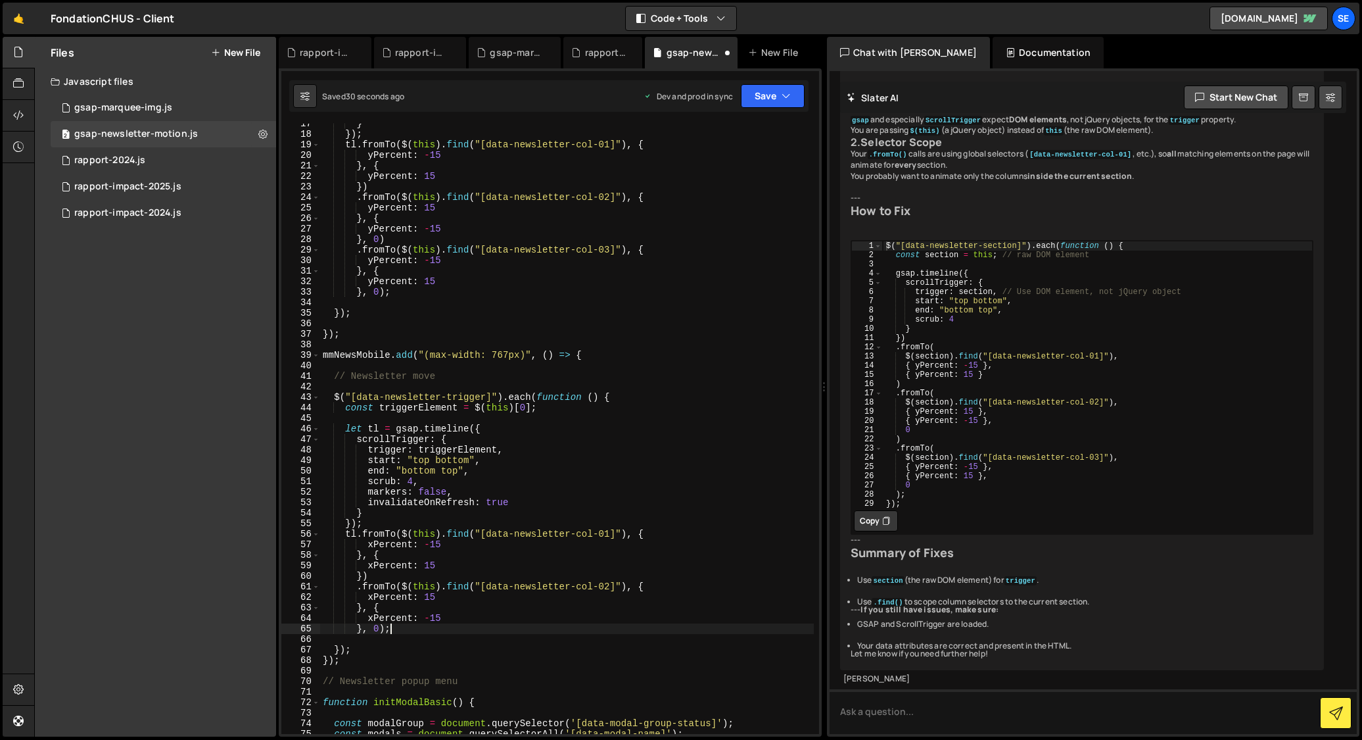
scroll to position [172, 0]
click at [337, 315] on div "} }) ; tl . fromTo ( $ ( this ) . find ( "[data-newsletter-col-01]" ) , { yPerc…" at bounding box center [567, 435] width 494 height 631
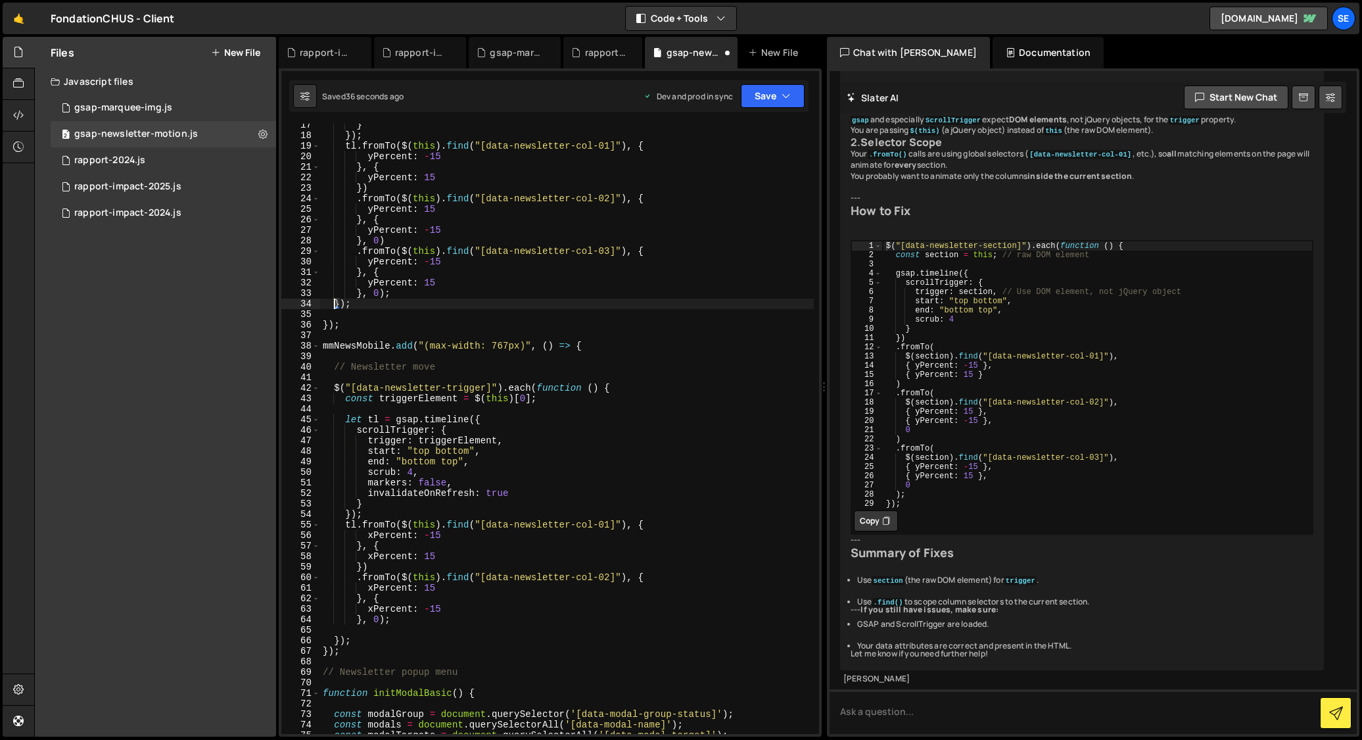
click at [322, 323] on div "} }) ; tl . fromTo ( $ ( this ) . find ( "[data-newsletter-col-01]" ) , { yPerc…" at bounding box center [567, 435] width 494 height 631
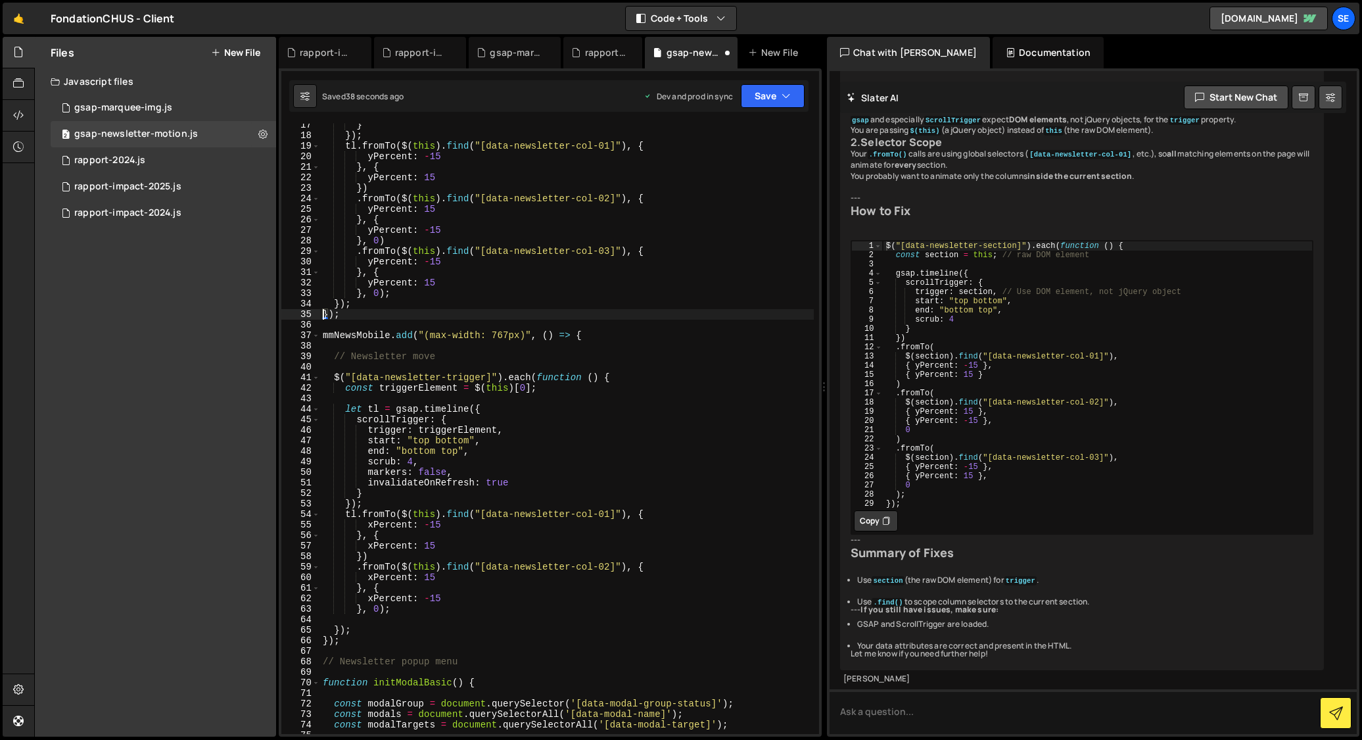
click at [335, 627] on div "} }) ; tl . fromTo ( $ ( this ) . find ( "[data-newsletter-col-01]" ) , { yPerc…" at bounding box center [567, 435] width 494 height 631
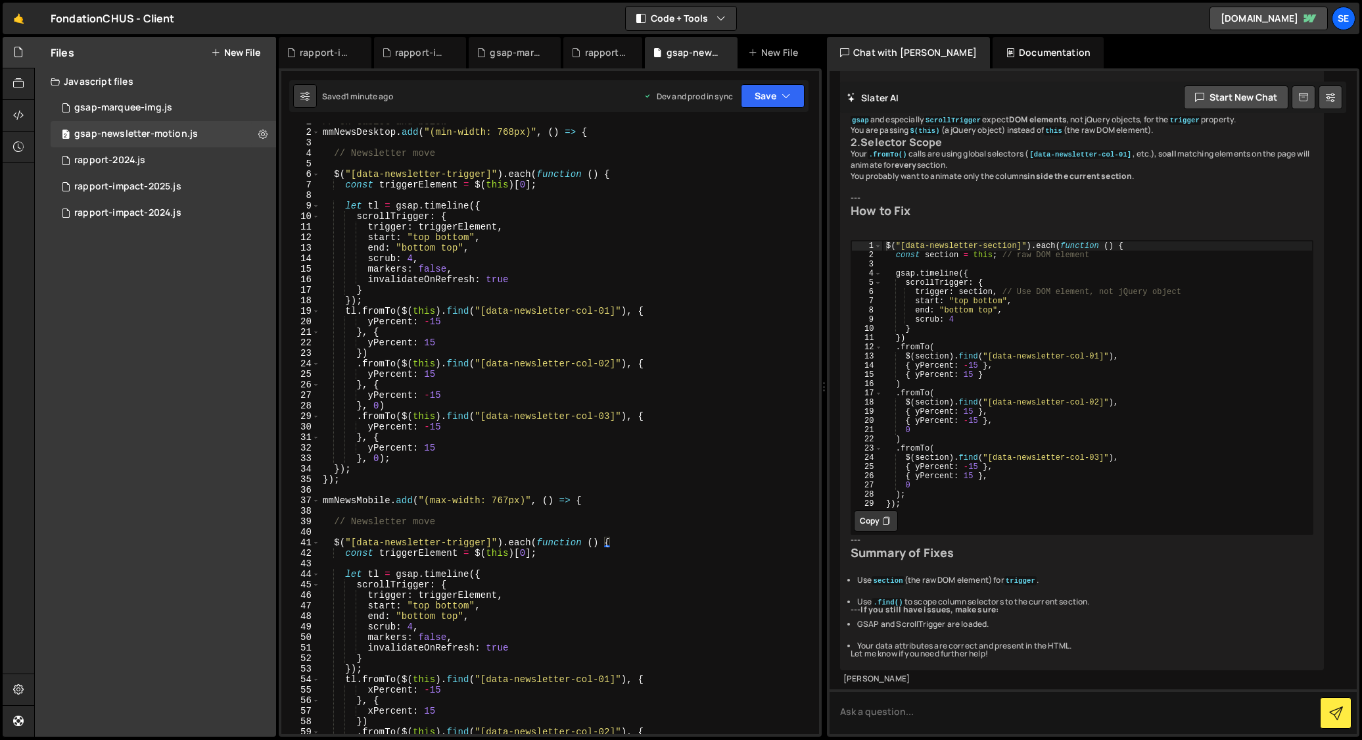
scroll to position [0, 0]
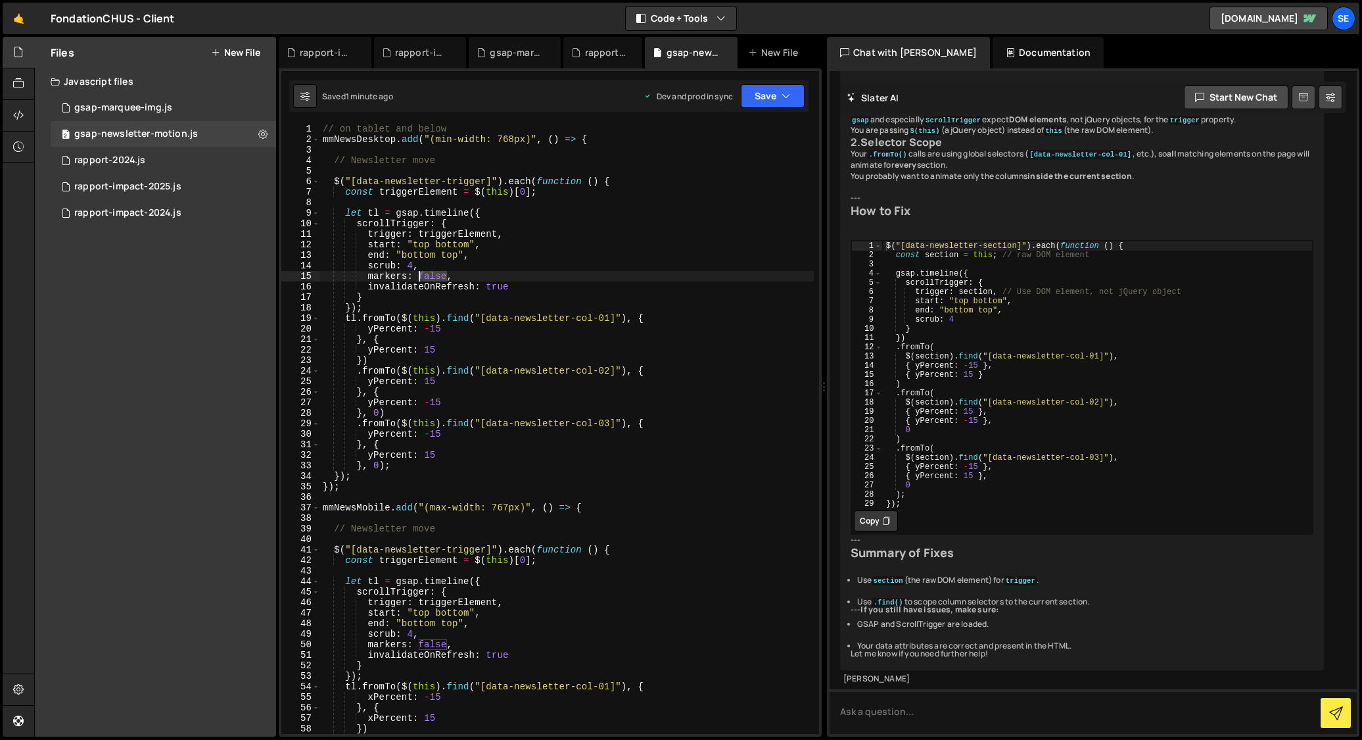
drag, startPoint x: 446, startPoint y: 276, endPoint x: 421, endPoint y: 274, distance: 25.7
click at [421, 274] on div "// on tablet and below mmNewsDesktop . add ( "(min-width: 768px)" , ( ) => { //…" at bounding box center [567, 439] width 494 height 631
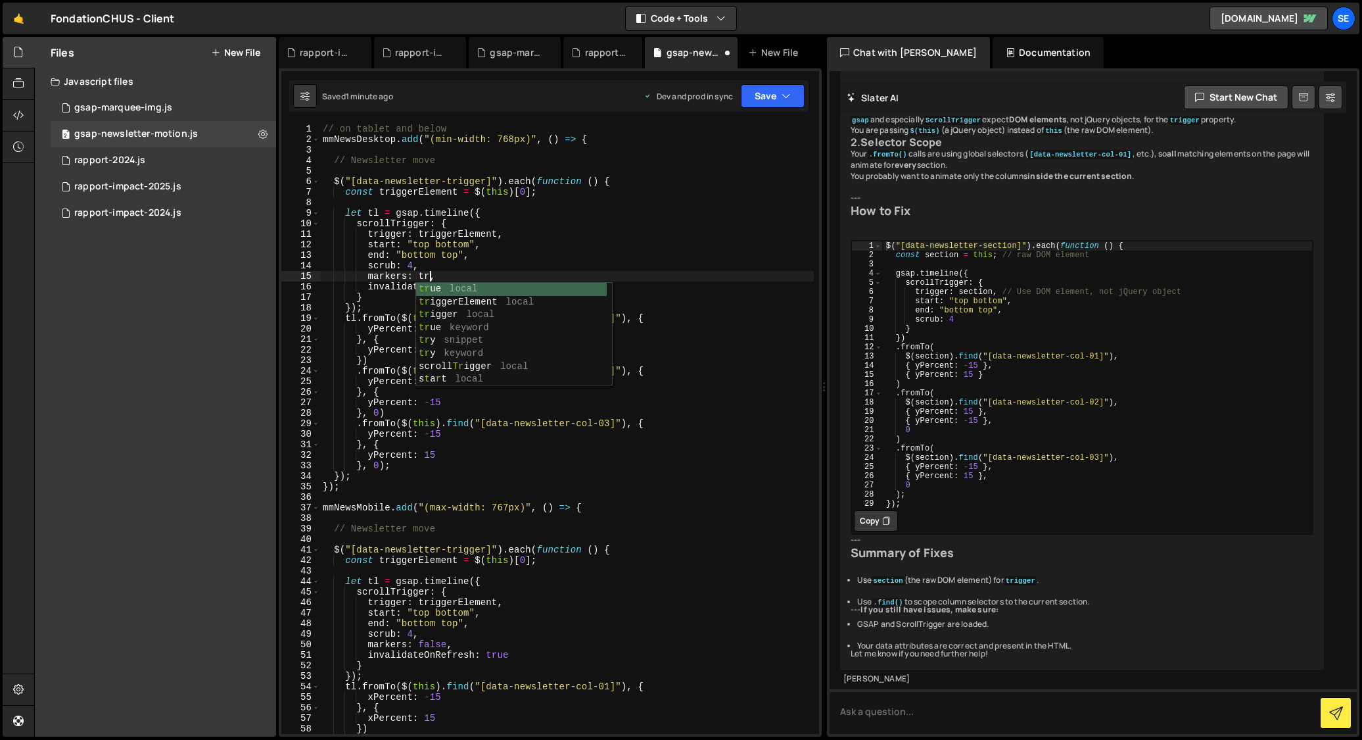
scroll to position [0, 8]
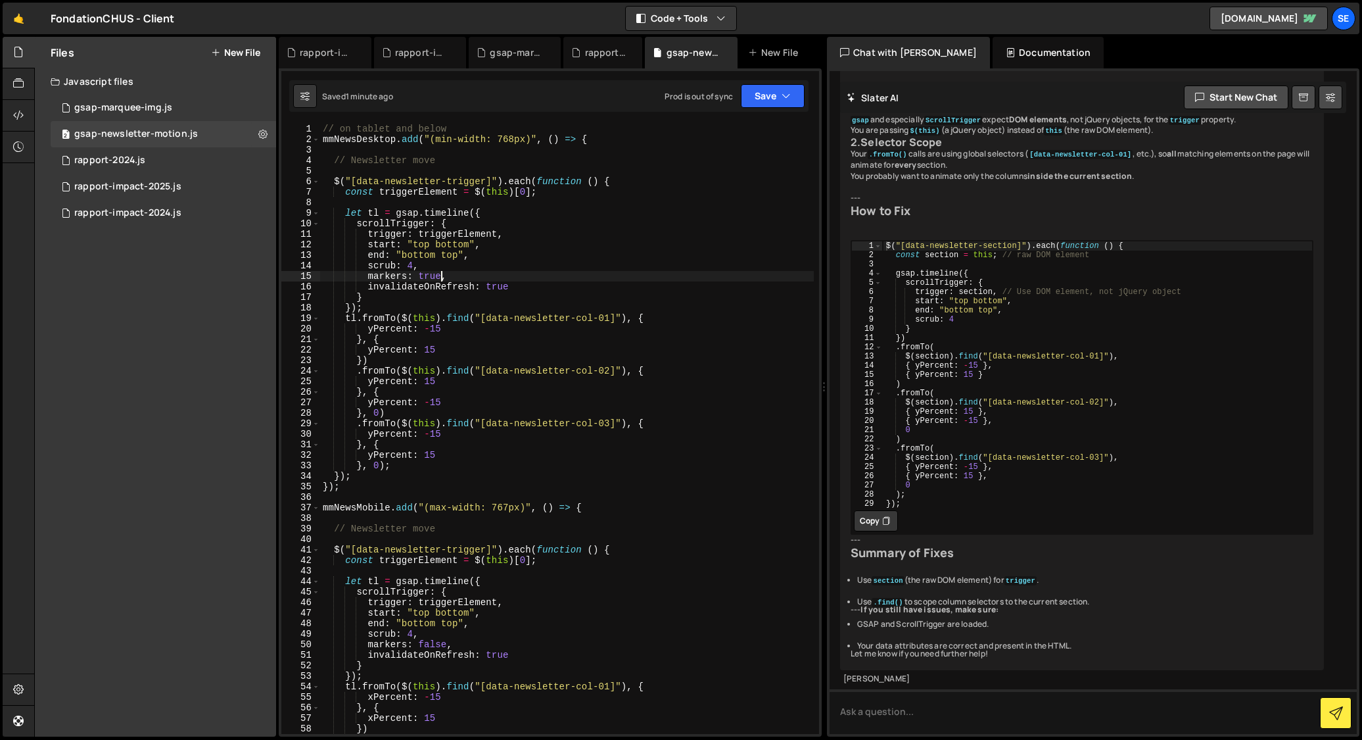
click at [468, 125] on div "// on tablet and below mmNewsDesktop . add ( "(min-width: 768px)" , ( ) => { //…" at bounding box center [567, 439] width 494 height 631
drag, startPoint x: 325, startPoint y: 128, endPoint x: 343, endPoint y: 160, distance: 36.5
click at [325, 128] on div "// on tablet and below mmNewsDesktop . add ( "(min-width: 768px)" , ( ) => { //…" at bounding box center [567, 439] width 494 height 631
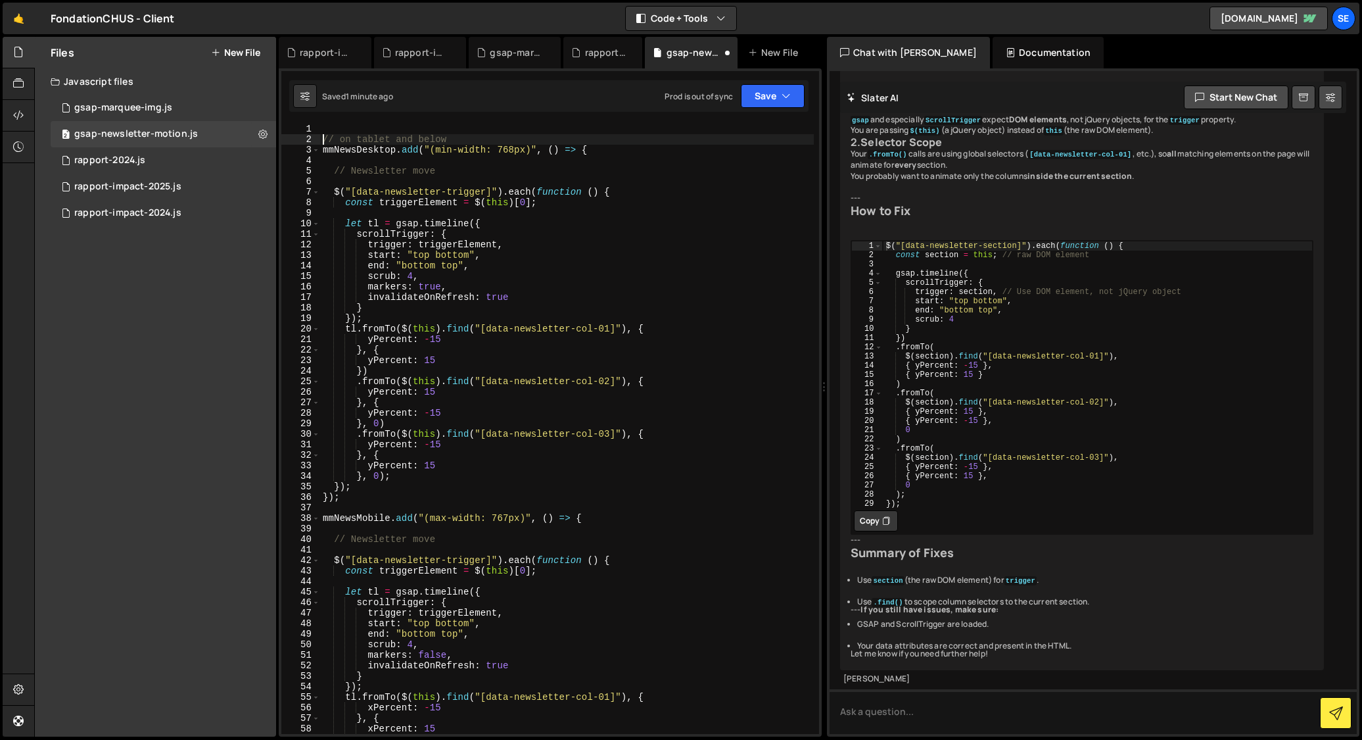
type textarea "// on tablet and below"
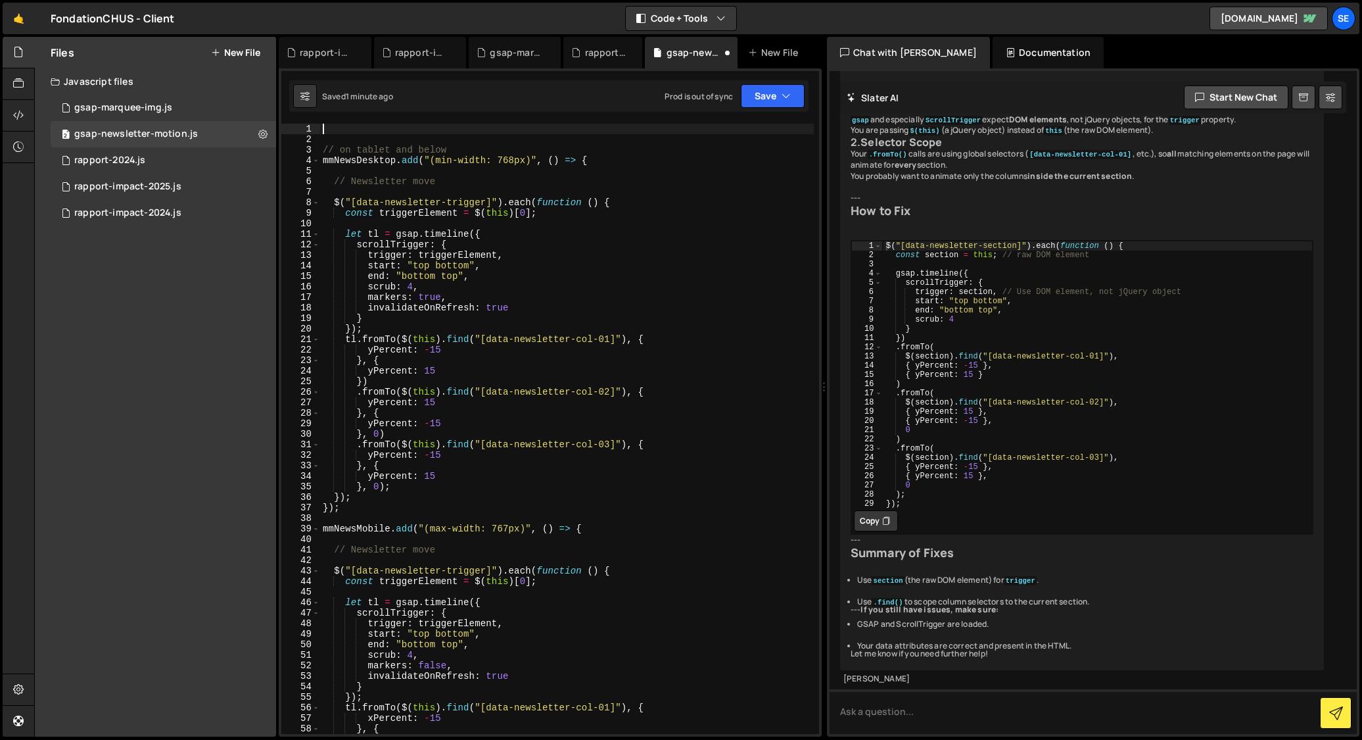
click at [341, 128] on div "// on tablet and below mmNewsDesktop . add ( "(min-width: 768px)" , ( ) => { //…" at bounding box center [567, 439] width 494 height 631
paste textarea "let mm = gsap.matchMedia();"
type textarea "let mm = gsap.matchMedia();"
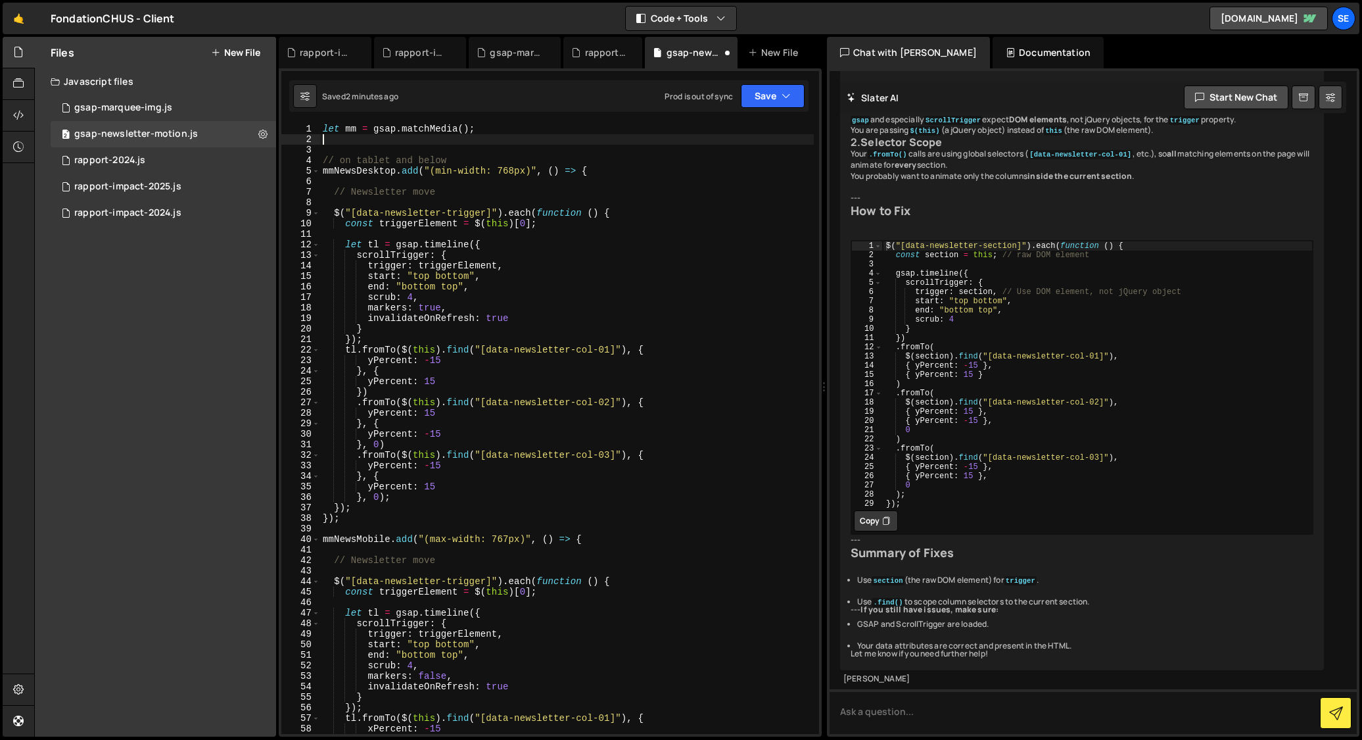
paste textarea "let mm = gsap.matchMedia();"
drag, startPoint x: 397, startPoint y: 173, endPoint x: 339, endPoint y: 183, distance: 58.7
click at [338, 170] on div "let mm = gsap . matchMedia ( ) ; let mm = gsap . matchMedia ( ) ; // on tablet …" at bounding box center [567, 439] width 494 height 631
type textarea "mmNewsDesktop.add("(min-width: 768px)", () => {"
click at [376, 178] on div "let mm = gsap . matchMedia ( ) ; let mm = gsap . matchMedia ( ) ; // on tablet …" at bounding box center [567, 439] width 494 height 631
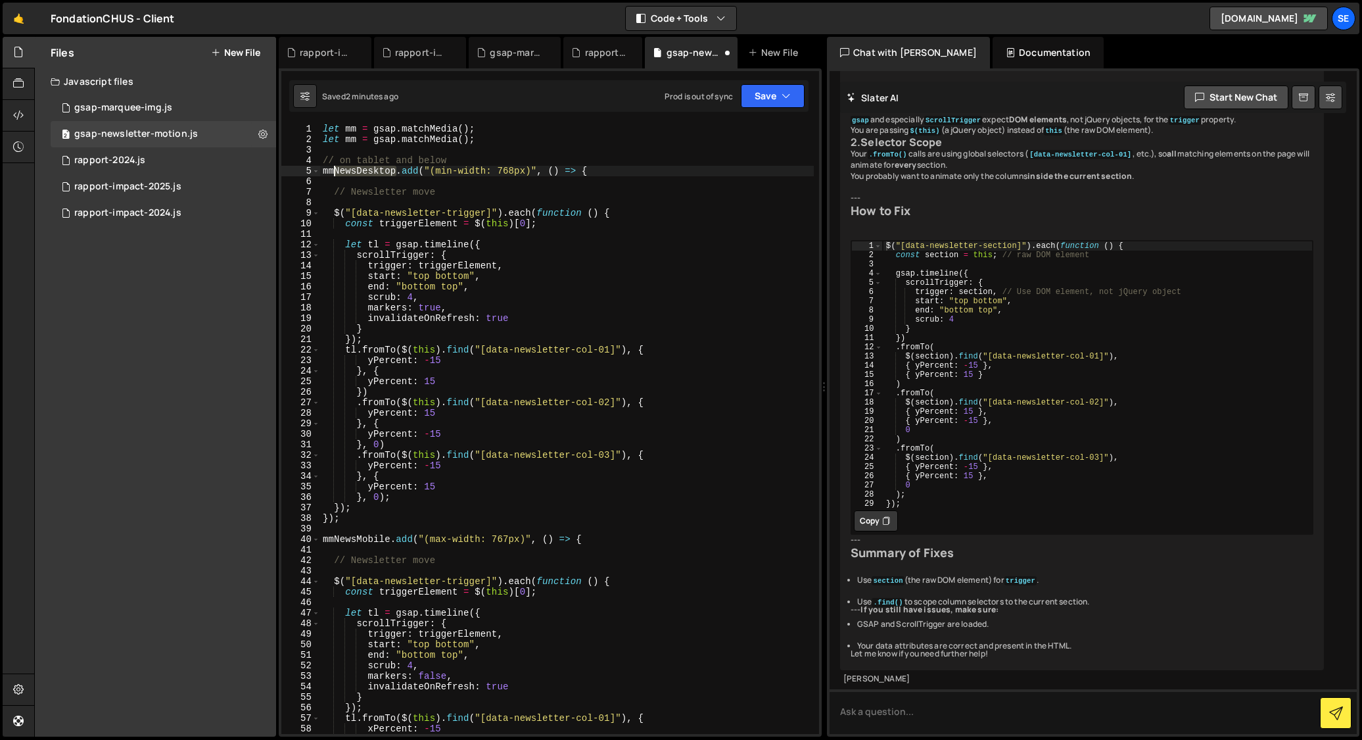
drag, startPoint x: 395, startPoint y: 170, endPoint x: 333, endPoint y: 189, distance: 65.3
click at [334, 168] on div "let mm = gsap . matchMedia ( ) ; let mm = gsap . matchMedia ( ) ; // on tablet …" at bounding box center [567, 439] width 494 height 631
click at [354, 127] on div "let mm = gsap . matchMedia ( ) ; let mm = gsap . matchMedia ( ) ; // on tablet …" at bounding box center [567, 439] width 494 height 631
drag, startPoint x: 354, startPoint y: 128, endPoint x: 345, endPoint y: 143, distance: 16.8
click at [346, 127] on div "let mm = gsap . matchMedia ( ) ; let mm = gsap . matchMedia ( ) ; // on tablet …" at bounding box center [567, 439] width 494 height 631
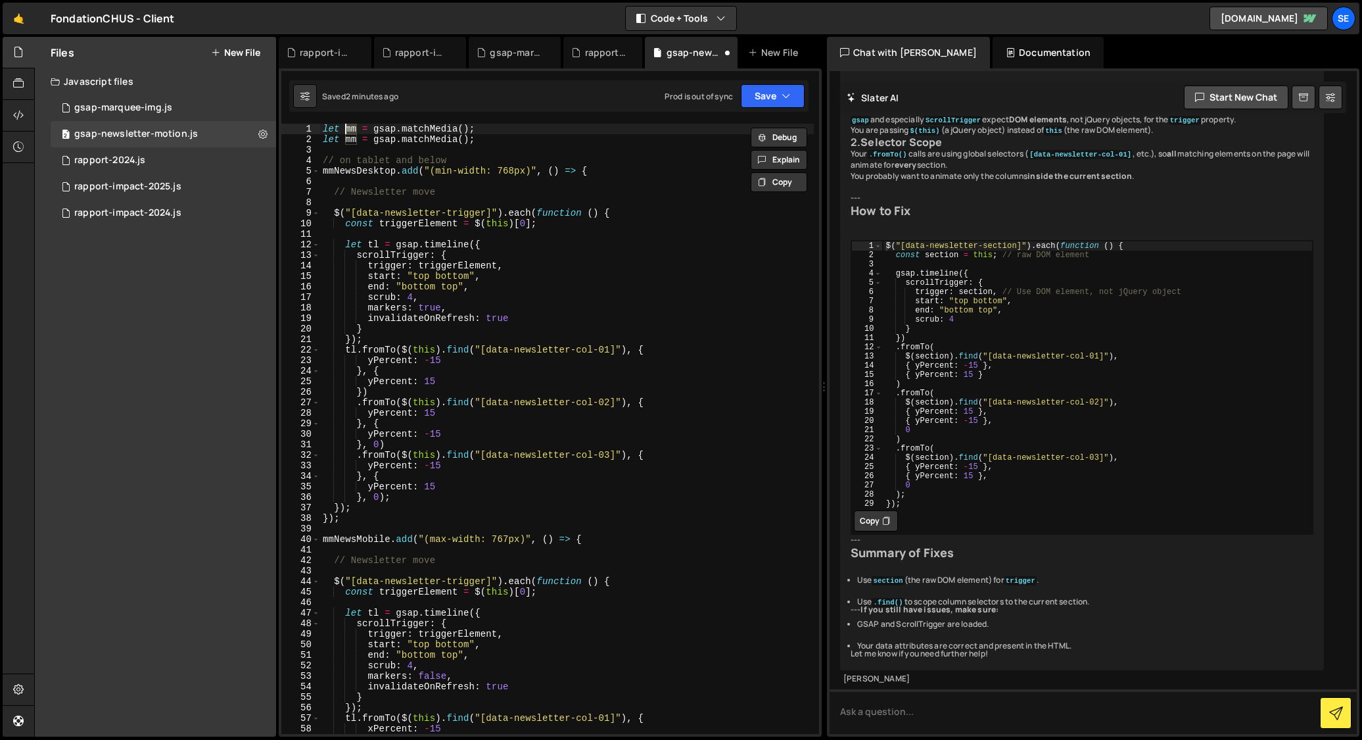
paste textarea "NewsDesktop"
drag, startPoint x: 343, startPoint y: 127, endPoint x: 338, endPoint y: 151, distance: 24.9
click at [343, 127] on div "let NewsDesktop = gsap . matchMedia ( ) ; let mm = gsap . matchMedia ( ) ; // o…" at bounding box center [567, 439] width 494 height 631
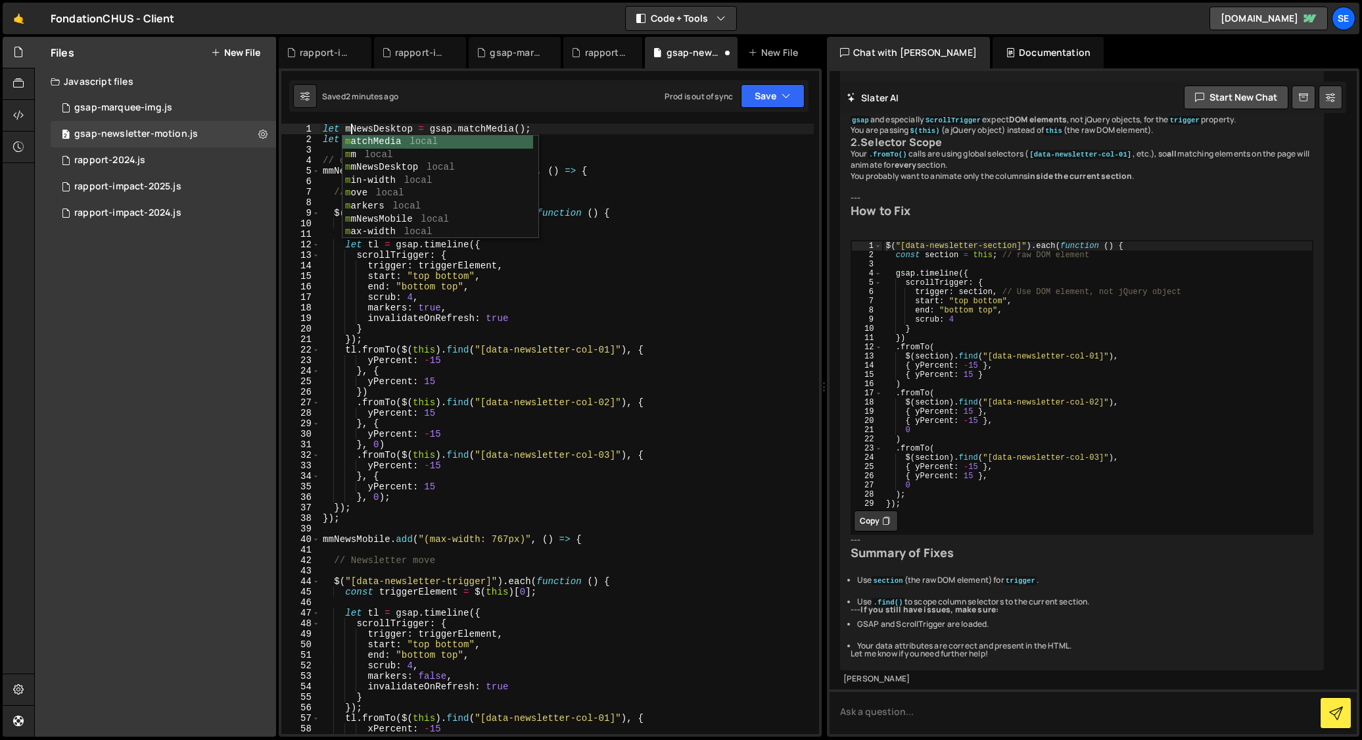
scroll to position [0, 2]
click at [396, 128] on div "let mmNewsDesktop = gsap . matchMedia ( ) ; let mm = gsap . matchMedia ( ) ; //…" at bounding box center [567, 439] width 494 height 631
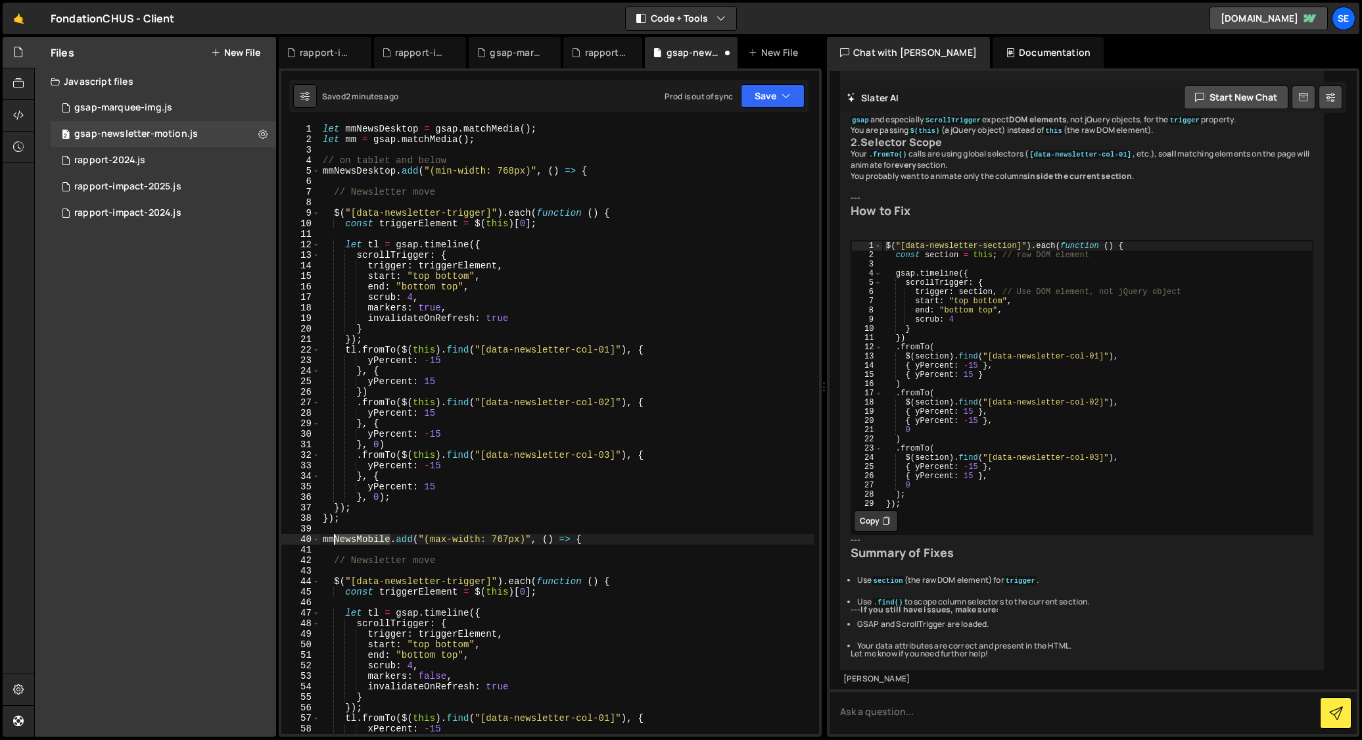
drag, startPoint x: 390, startPoint y: 538, endPoint x: 334, endPoint y: 538, distance: 55.9
click at [335, 536] on div "let mmNewsDesktop = gsap . matchMedia ( ) ; let mm = gsap . matchMedia ( ) ; //…" at bounding box center [567, 439] width 494 height 631
click at [357, 139] on div "let mmNewsDesktop = gsap . matchMedia ( ) ; let mm = gsap . matchMedia ( ) ; //…" at bounding box center [567, 439] width 494 height 631
paste textarea "NewsMobile"
drag, startPoint x: 442, startPoint y: 308, endPoint x: 414, endPoint y: 307, distance: 28.3
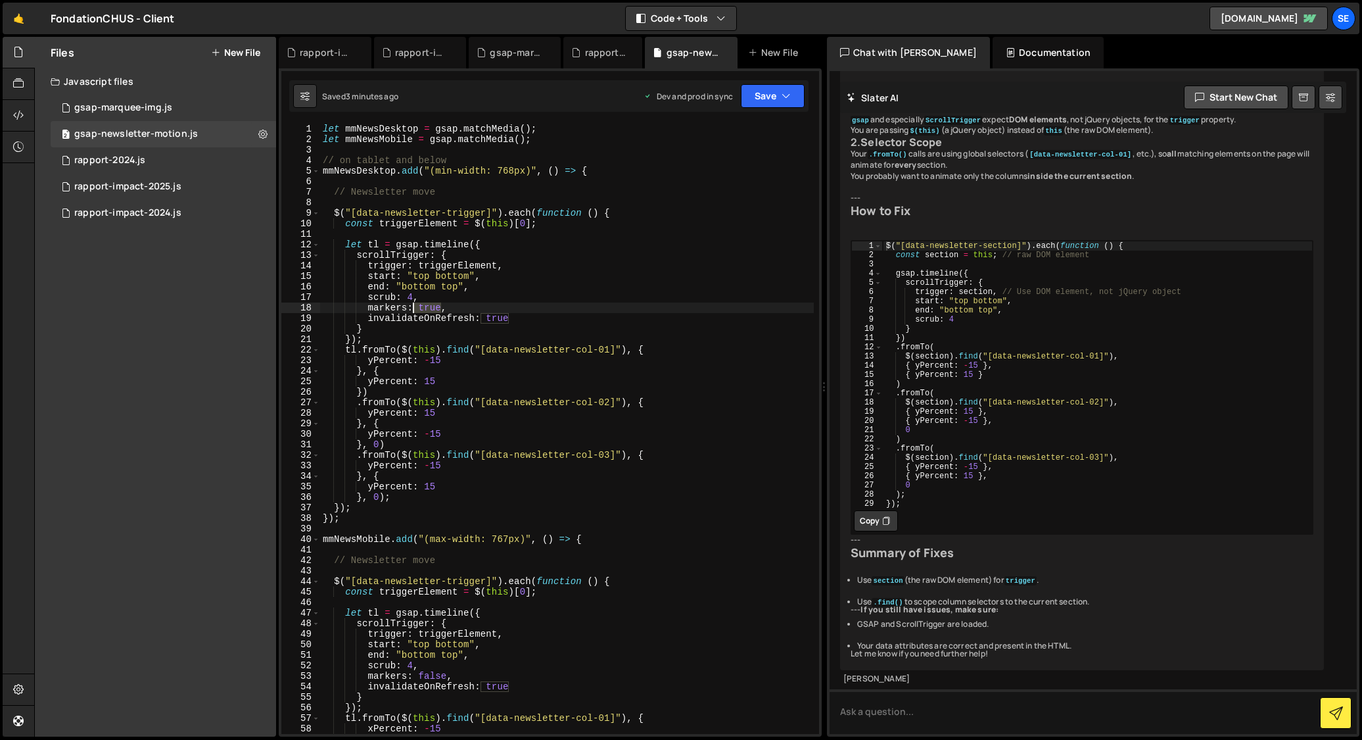
click at [414, 306] on div "let mmNewsDesktop = gsap . matchMedia ( ) ; let mmNewsMobile = gsap . matchMedi…" at bounding box center [567, 439] width 494 height 631
click at [440, 306] on div "let mmNewsDesktop = gsap . matchMedia ( ) ; let mmNewsMobile = gsap . matchMedi…" at bounding box center [567, 429] width 494 height 610
drag, startPoint x: 444, startPoint y: 306, endPoint x: 421, endPoint y: 304, distance: 22.4
click at [421, 304] on div "let mmNewsDesktop = gsap . matchMedia ( ) ; let mmNewsMobile = gsap . matchMedi…" at bounding box center [567, 439] width 494 height 631
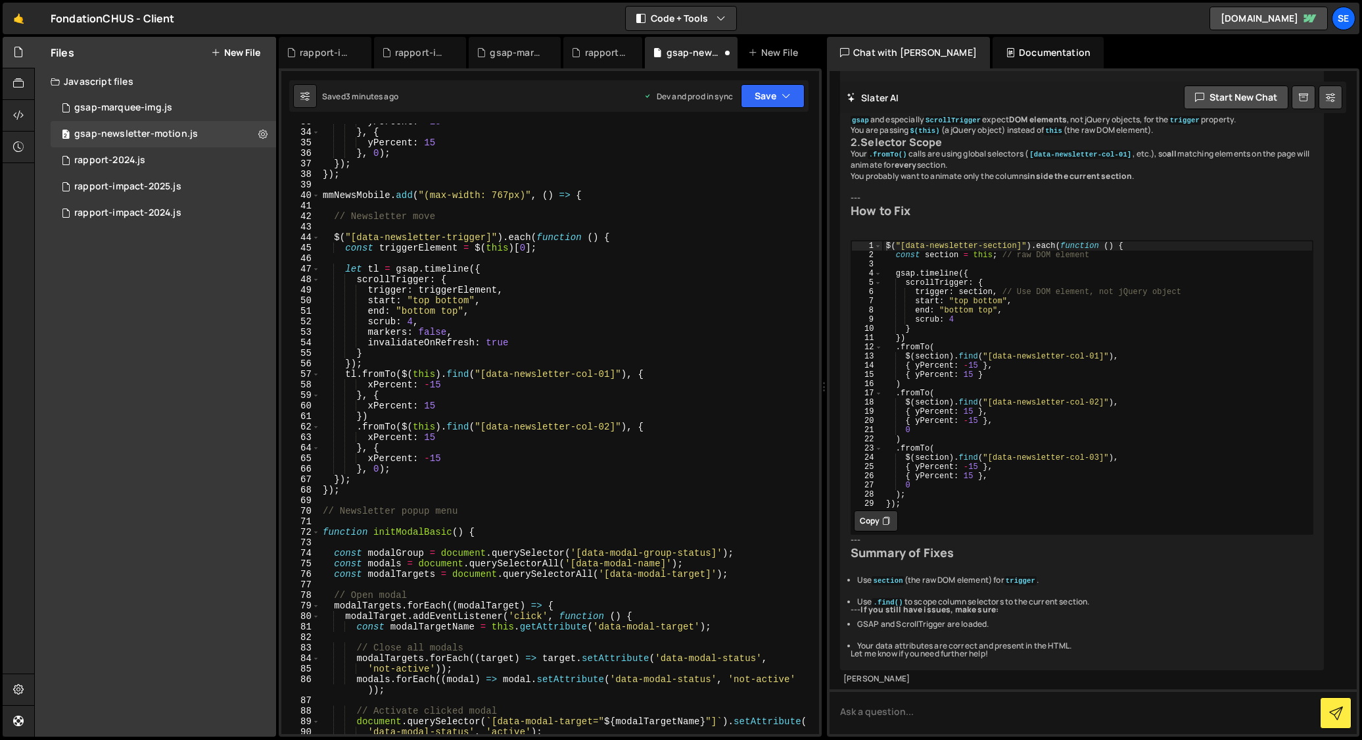
scroll to position [346, 0]
click at [439, 382] on div "yPercent : - 15 } , { yPercent : 15 } , 0 ) ; }) ; }) ; mmNewsMobile . add ( "(…" at bounding box center [567, 429] width 494 height 631
drag, startPoint x: 436, startPoint y: 402, endPoint x: 437, endPoint y: 415, distance: 13.2
click at [430, 402] on div "yPercent : - 15 } , { yPercent : 15 } , 0 ) ; }) ; }) ; mmNewsMobile . add ( "(…" at bounding box center [567, 429] width 494 height 631
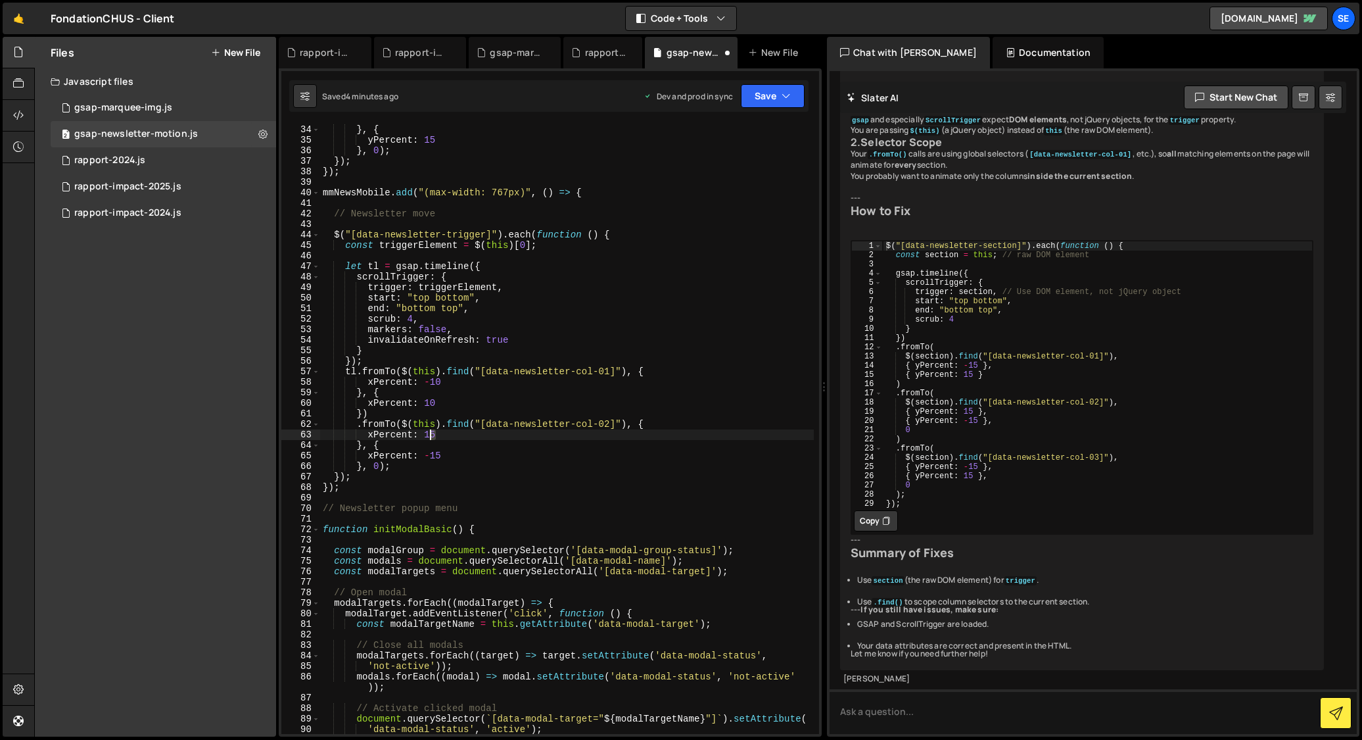
drag, startPoint x: 435, startPoint y: 434, endPoint x: 435, endPoint y: 450, distance: 15.8
click at [431, 434] on div "yPercent : - 15 } , { yPercent : 15 } , 0 ) ; }) ; }) ; mmNewsMobile . add ( "(…" at bounding box center [567, 429] width 494 height 631
drag, startPoint x: 441, startPoint y: 457, endPoint x: 440, endPoint y: 465, distance: 7.9
click at [435, 456] on div "yPercent : - 15 } , { yPercent : 15 } , 0 ) ; }) ; }) ; mmNewsMobile . add ( "(…" at bounding box center [567, 429] width 494 height 631
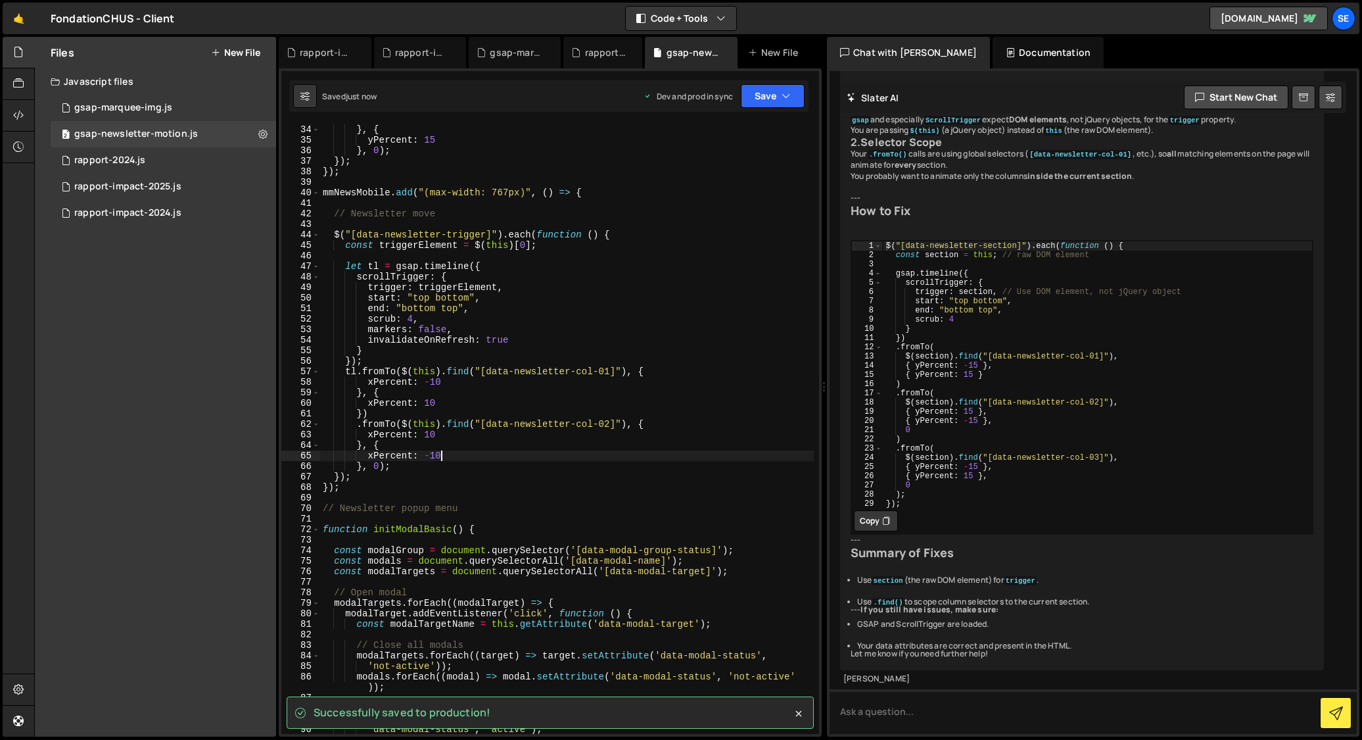
type textarea "xPercent: -10"
